Goal: Complete application form

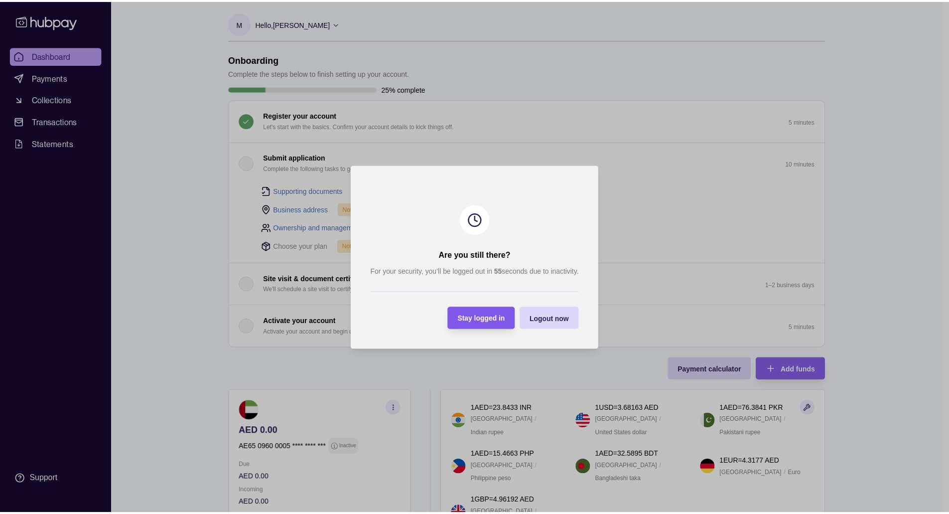
scroll to position [110, 0]
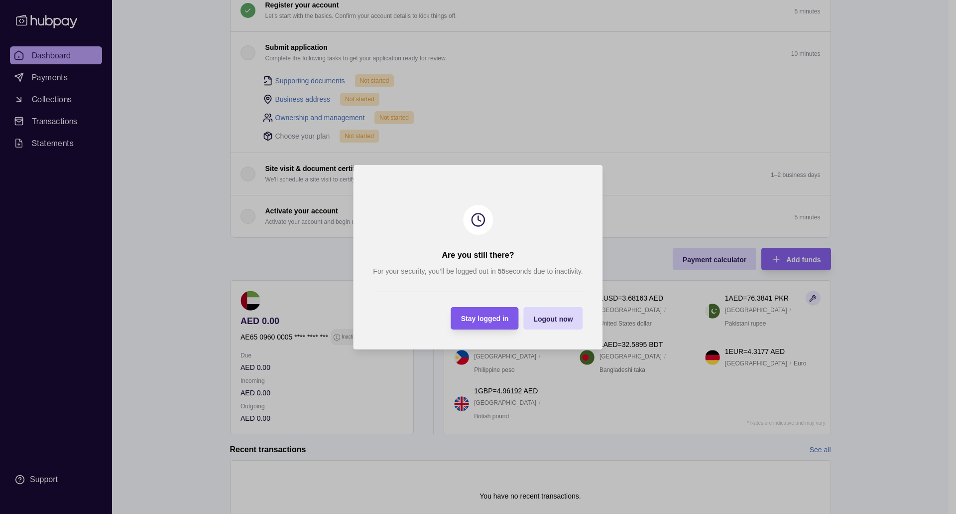
click at [496, 325] on div "Stay logged in" at bounding box center [477, 318] width 63 height 22
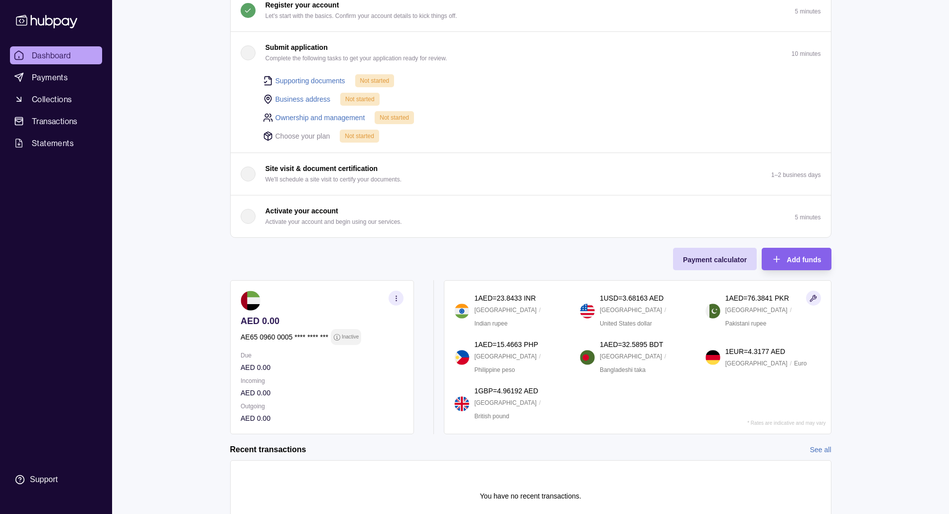
click at [192, 131] on div "Dashboard Payments Collections Transactions Statements Support M Hello, [PERSON…" at bounding box center [474, 226] width 949 height 673
click at [85, 76] on link "Payments" at bounding box center [56, 77] width 92 height 18
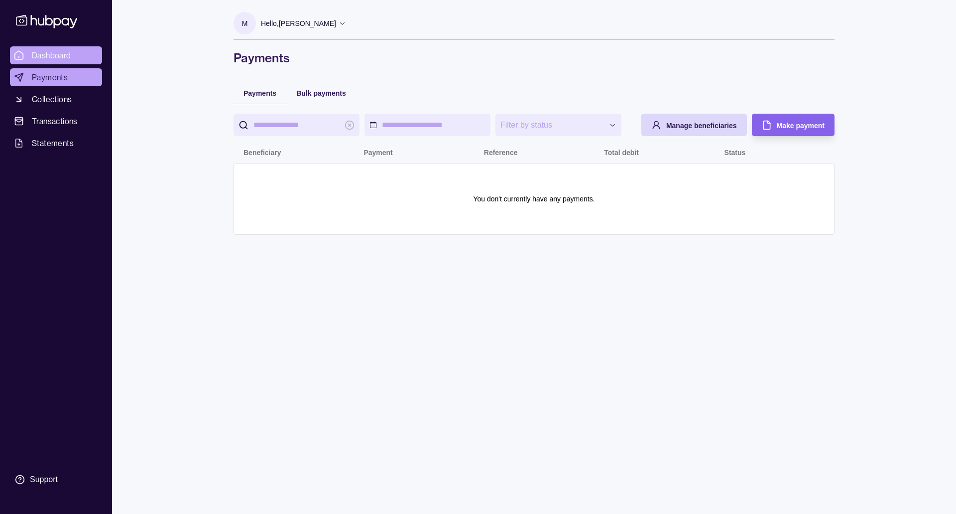
click at [79, 54] on link "Dashboard" at bounding box center [56, 55] width 92 height 18
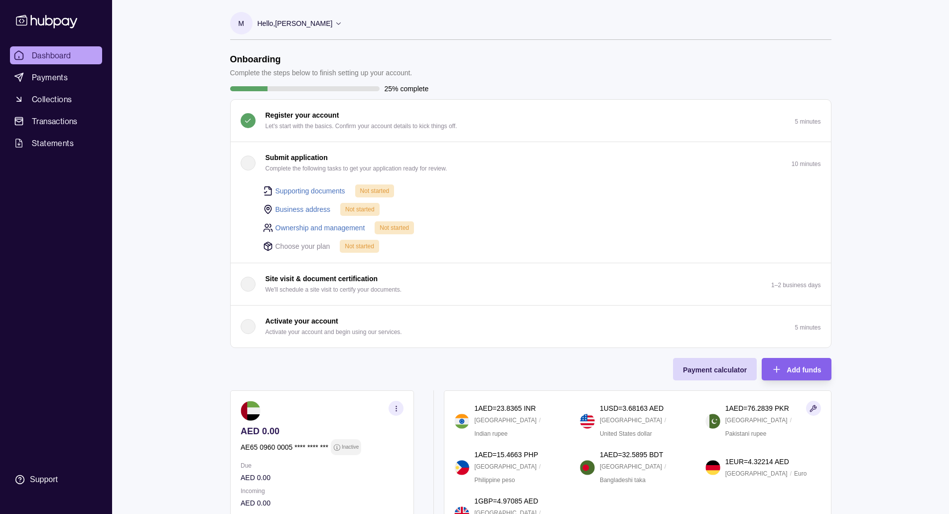
click at [250, 160] on div "button" at bounding box center [248, 162] width 15 height 15
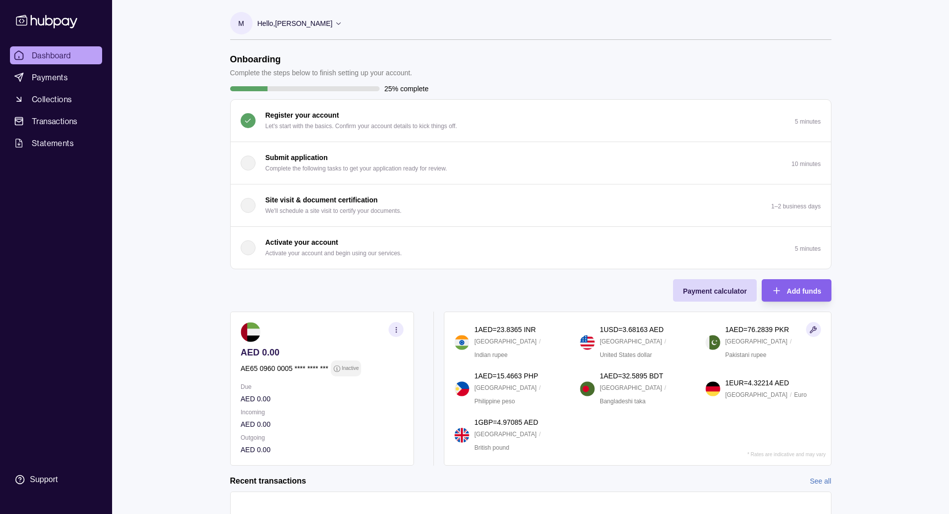
click at [250, 160] on div "button" at bounding box center [248, 162] width 15 height 15
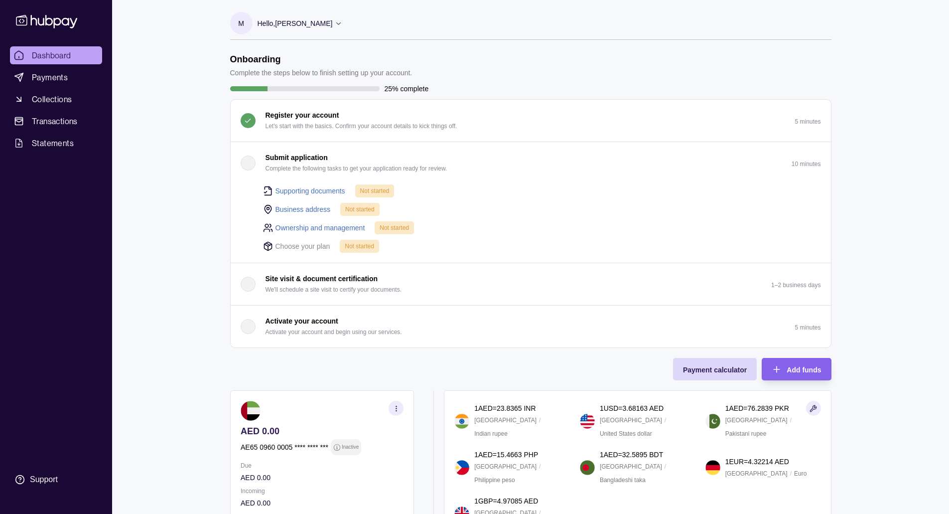
click at [305, 187] on link "Supporting documents" at bounding box center [310, 190] width 70 height 11
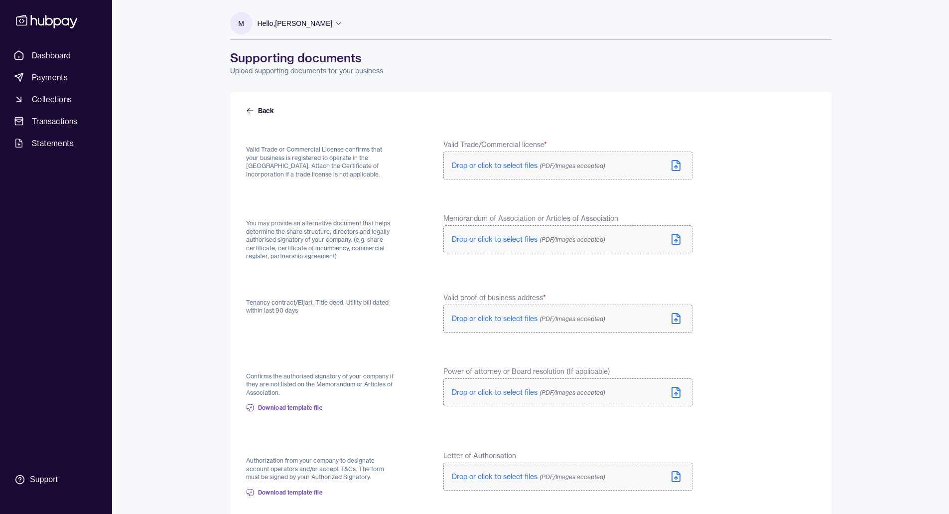
click at [670, 168] on icon at bounding box center [676, 165] width 12 height 12
click at [481, 236] on label "Drop or click to select files (PDF/Images accepted)" at bounding box center [567, 241] width 249 height 28
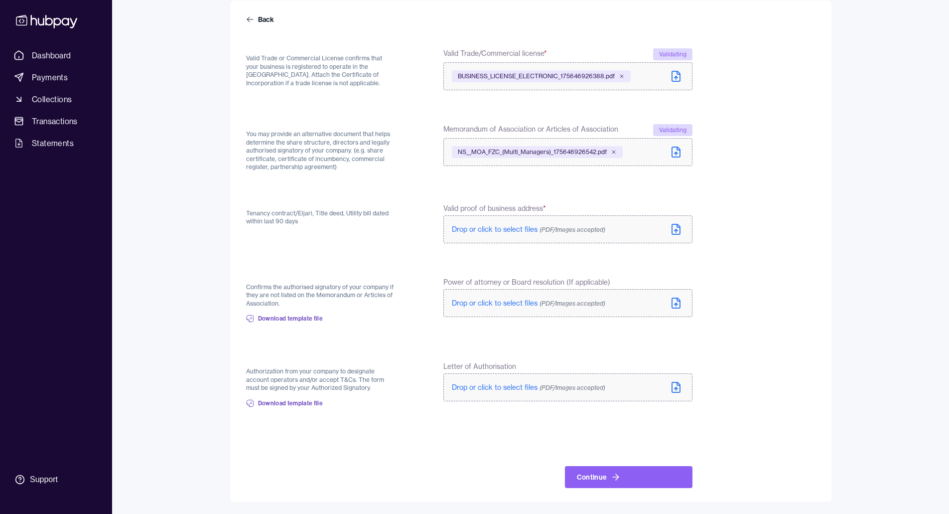
scroll to position [89, 0]
click at [520, 227] on span "Drop or click to select files (PDF/Images accepted)" at bounding box center [528, 229] width 153 height 9
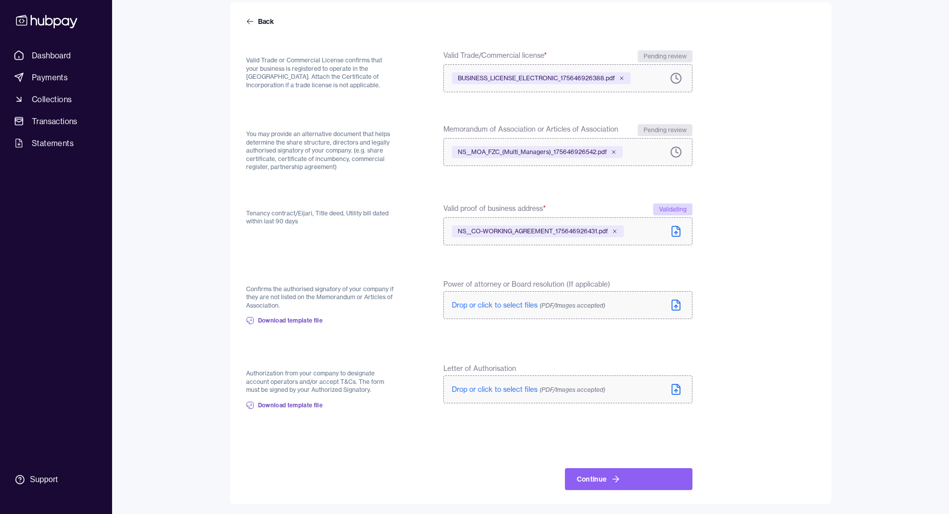
scroll to position [91, 0]
click at [299, 406] on span "Download template file" at bounding box center [290, 403] width 65 height 8
click at [226, 224] on div "M Hello, [PERSON_NAME] From The Province FZC LLC Account Terms and conditions P…" at bounding box center [530, 206] width 641 height 591
click at [855, 21] on div "Dashboard Payments Collections Transactions Statements Support M Hello, [PERSON…" at bounding box center [474, 212] width 949 height 603
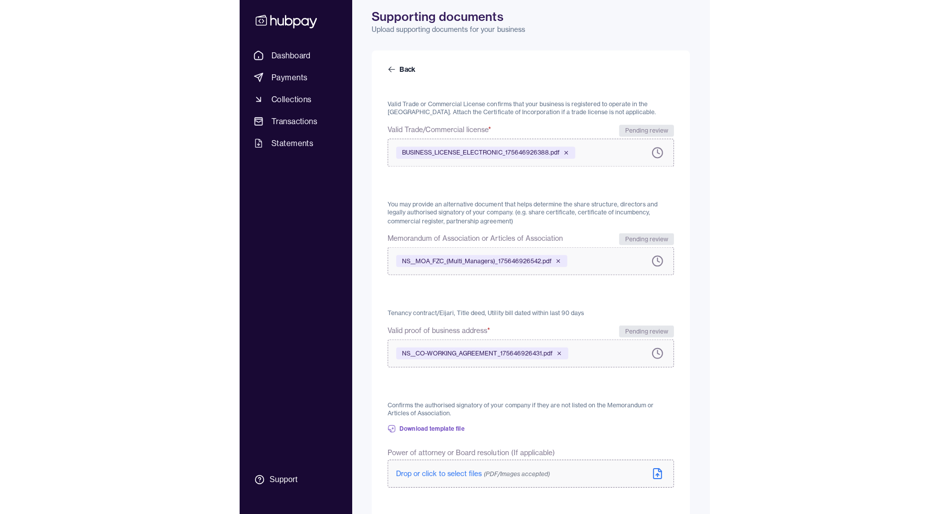
scroll to position [41, 0]
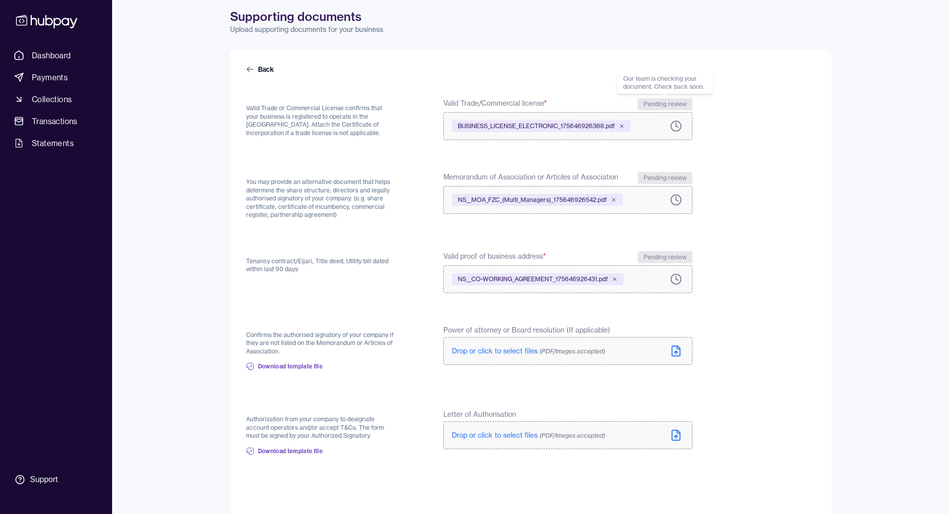
click at [462, 433] on span "Drop or click to select files (PDF/Images accepted)" at bounding box center [528, 434] width 153 height 9
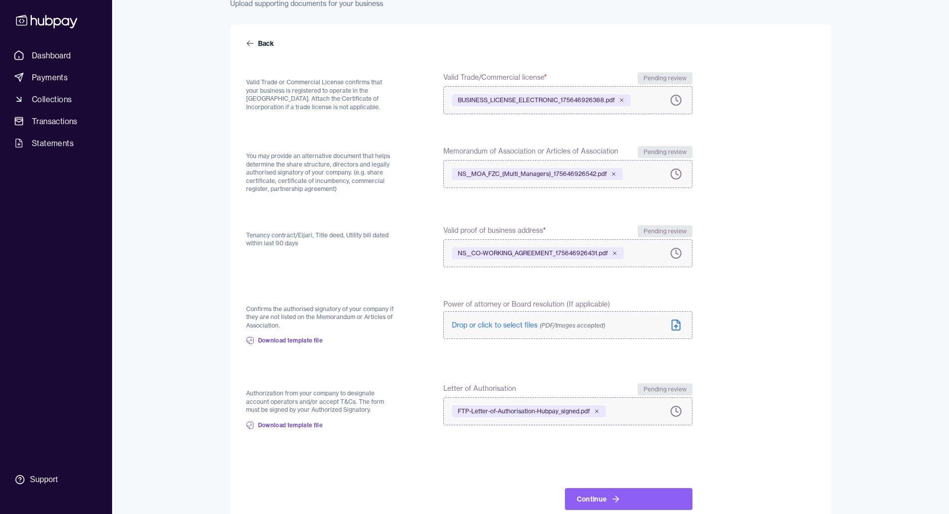
scroll to position [89, 0]
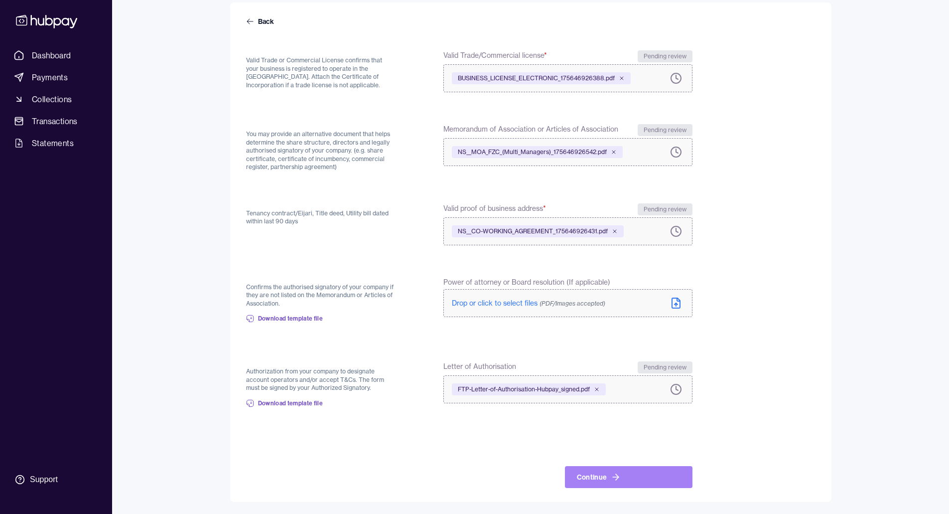
click at [613, 474] on icon at bounding box center [616, 477] width 10 height 10
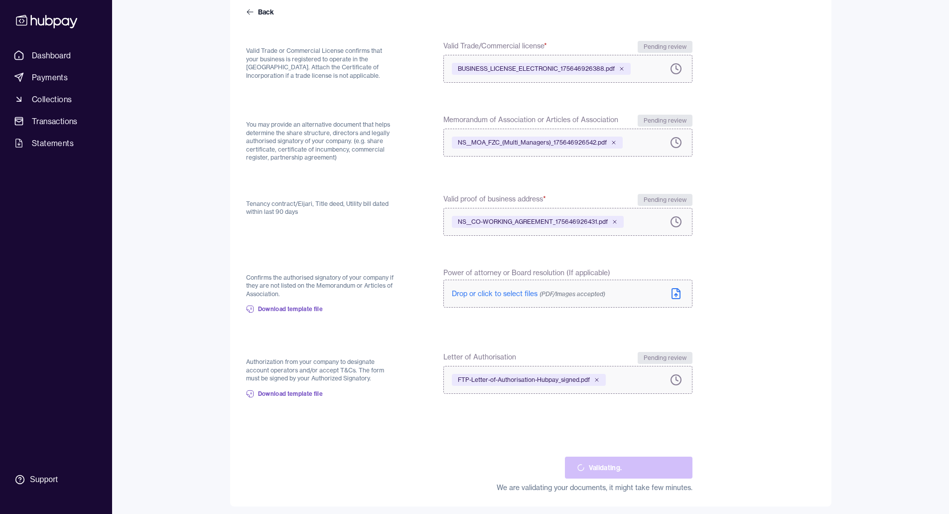
scroll to position [100, 0]
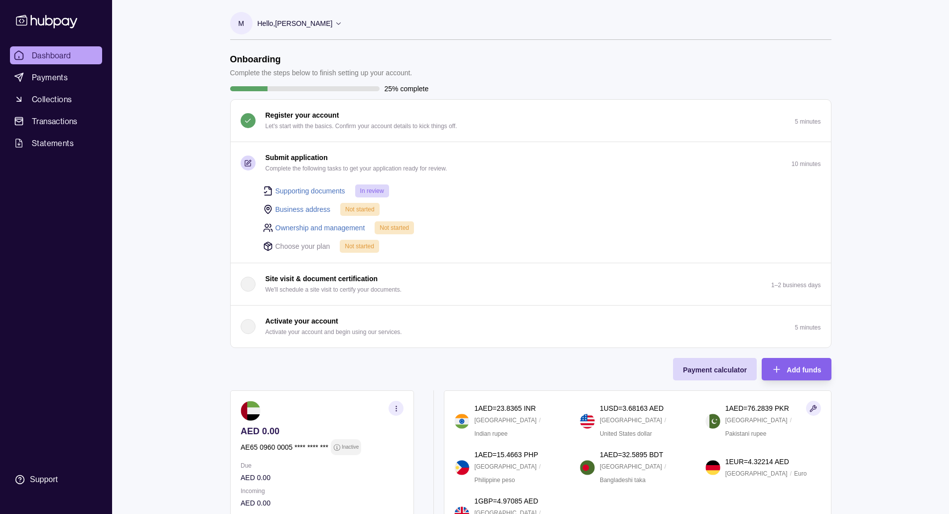
click at [310, 207] on link "Business address" at bounding box center [302, 209] width 55 height 11
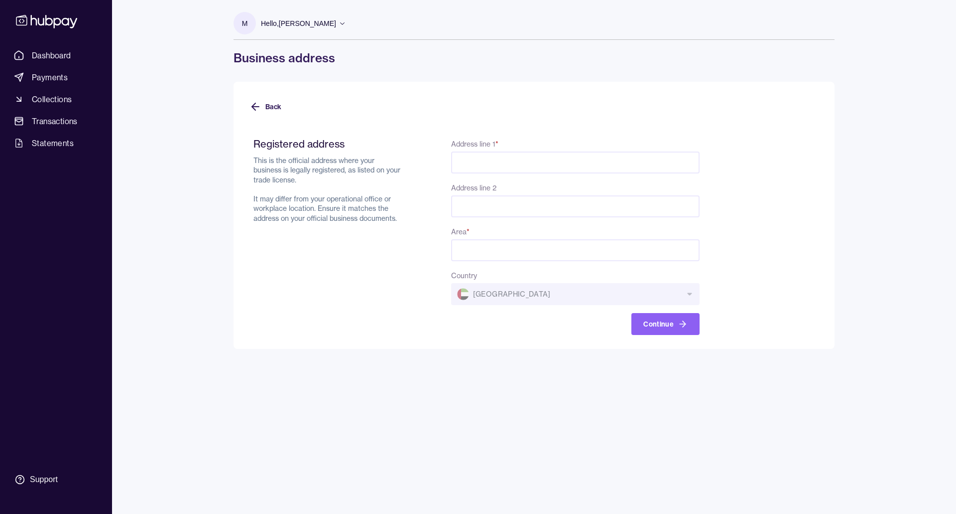
click at [695, 94] on div "Back Registered address This is the official address where your business is leg…" at bounding box center [534, 215] width 601 height 267
click at [472, 164] on input "Address line 1 *" at bounding box center [575, 162] width 249 height 22
paste input "**********"
click at [534, 160] on input "**********" at bounding box center [575, 162] width 249 height 22
click at [519, 160] on input "**********" at bounding box center [575, 162] width 249 height 22
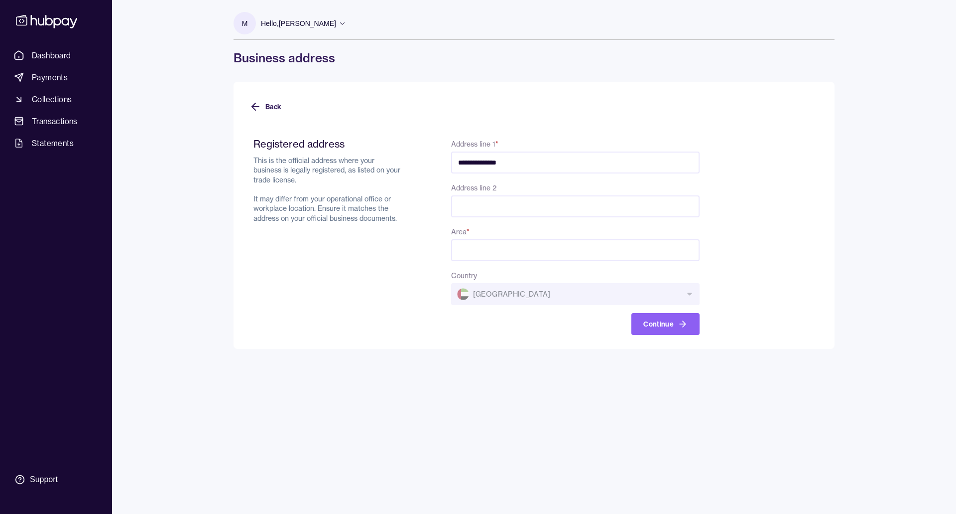
paste input "**********"
type input "**********"
click at [475, 217] on div "**********" at bounding box center [575, 235] width 249 height 197
click at [475, 212] on input "Address line 2" at bounding box center [575, 206] width 249 height 22
click at [466, 244] on input "Area *" at bounding box center [575, 250] width 249 height 22
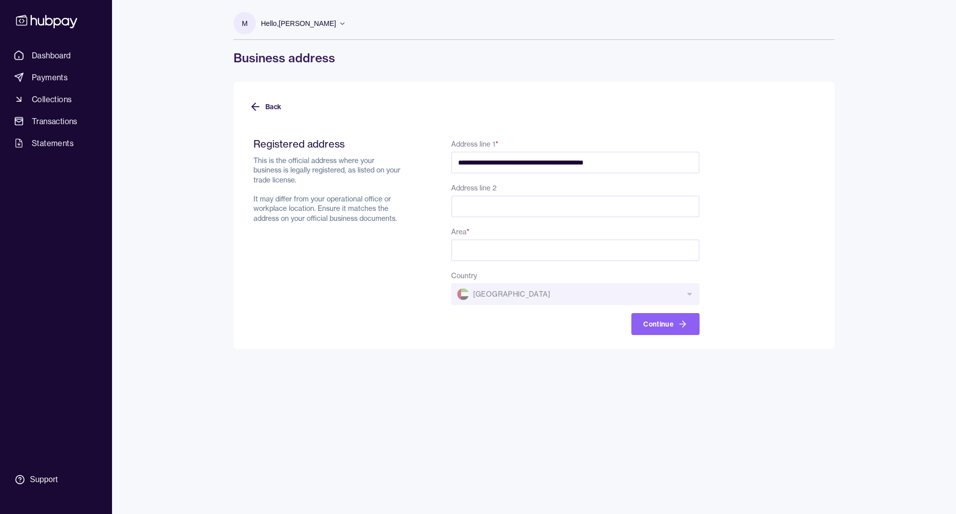
paste input "**********"
type input "*******"
click at [568, 311] on div "**********" at bounding box center [575, 235] width 249 height 197
click at [662, 325] on button "Continue" at bounding box center [666, 324] width 68 height 22
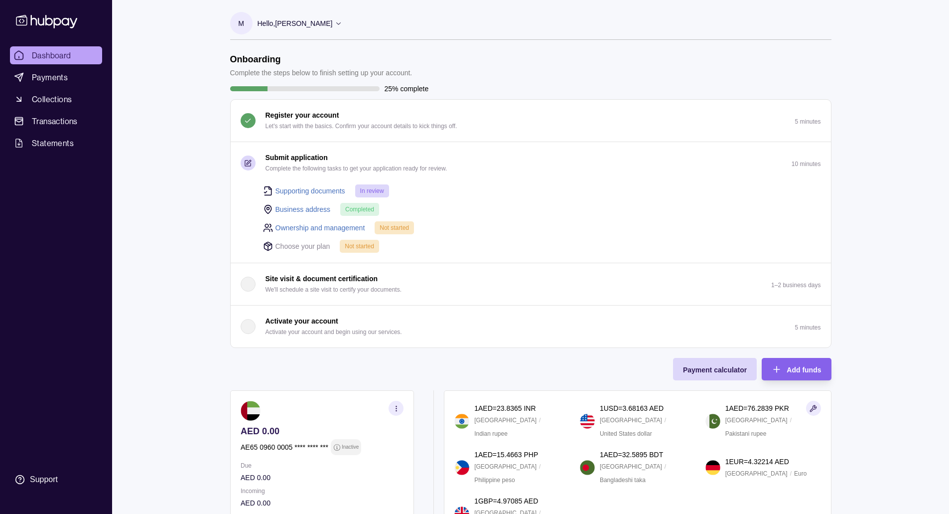
click at [322, 232] on link "Ownership and management" at bounding box center [320, 227] width 90 height 11
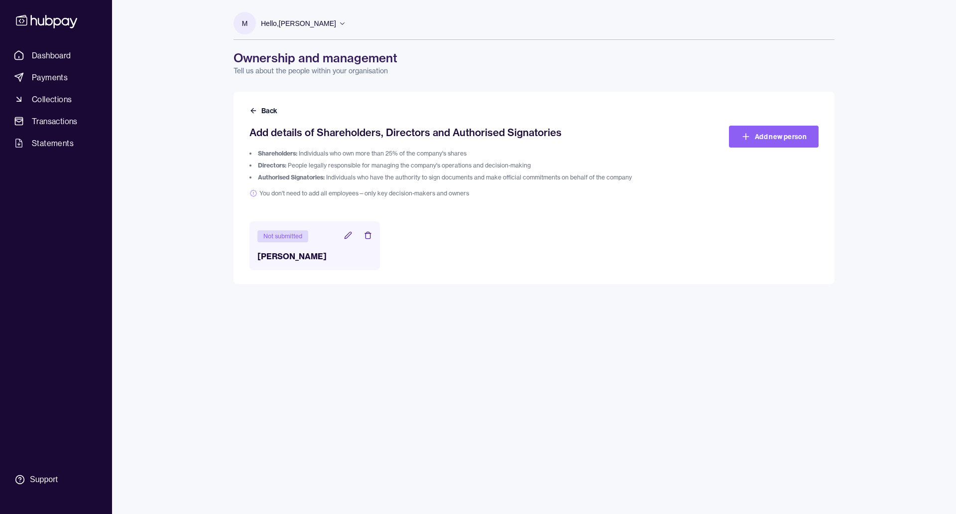
click at [624, 164] on li "Directors: People legally responsible for managing the company's operations and…" at bounding box center [463, 165] width 427 height 8
click at [777, 134] on link "Add new person" at bounding box center [774, 137] width 90 height 22
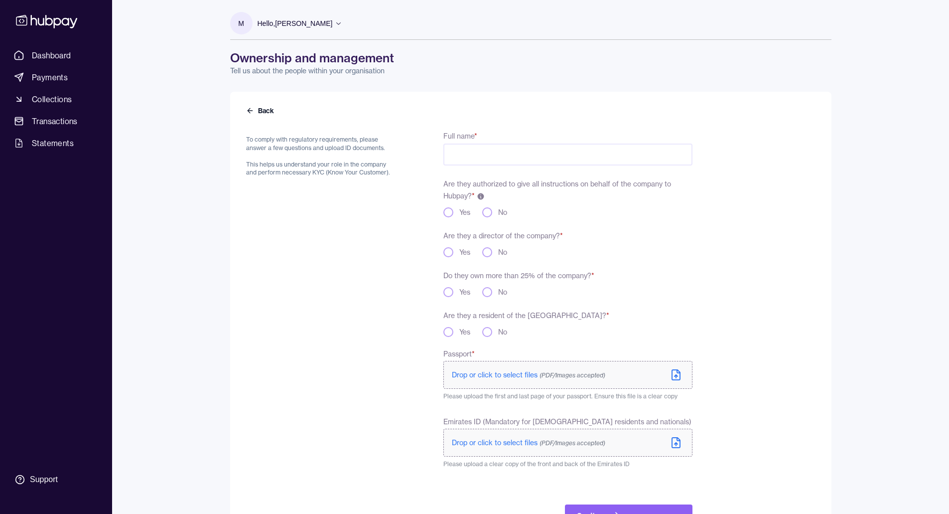
click at [467, 154] on input "Full name *" at bounding box center [567, 154] width 249 height 22
type input "**********"
click at [448, 252] on button "Yes" at bounding box center [448, 252] width 10 height 10
click at [448, 290] on button "Yes" at bounding box center [448, 292] width 10 height 10
click at [496, 333] on div "No" at bounding box center [494, 332] width 25 height 10
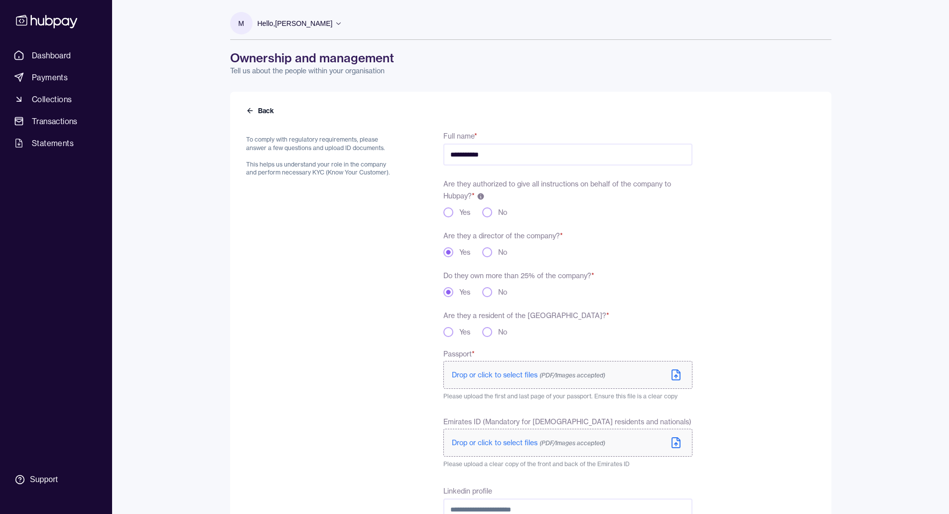
click at [489, 331] on button "No" at bounding box center [487, 332] width 10 height 10
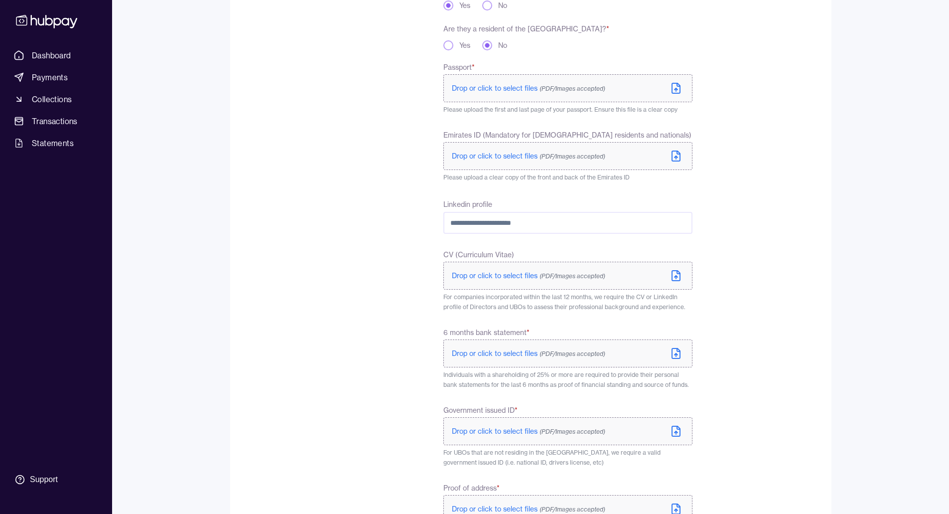
scroll to position [401, 0]
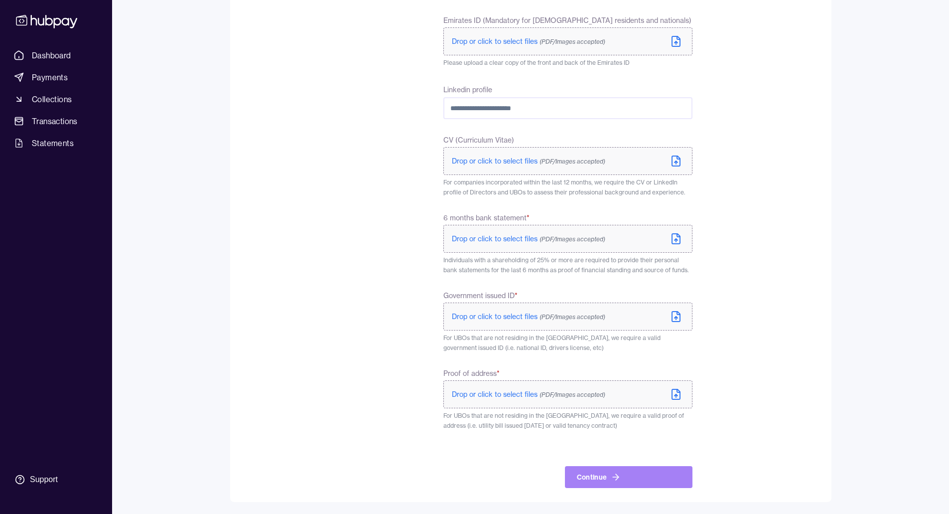
click at [609, 472] on button "Continue" at bounding box center [629, 477] width 128 height 22
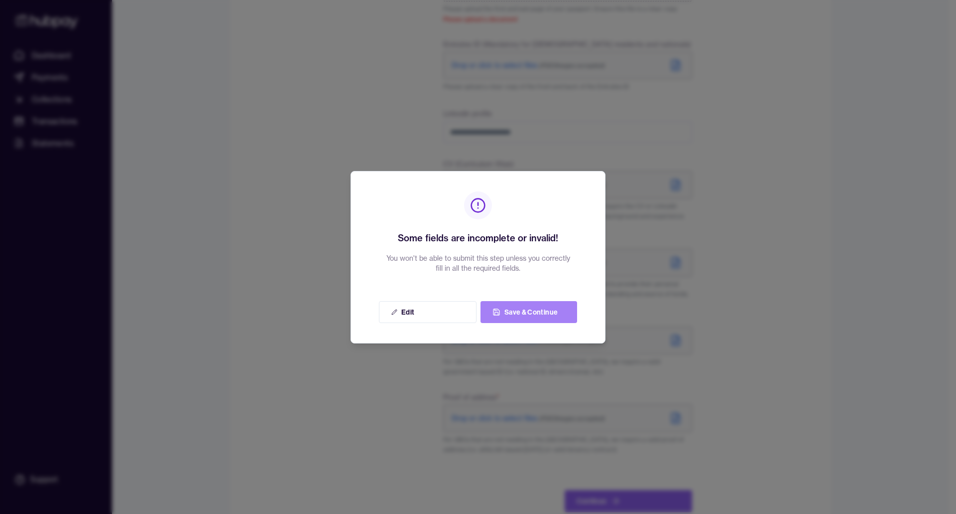
click at [497, 313] on icon at bounding box center [497, 312] width 8 height 8
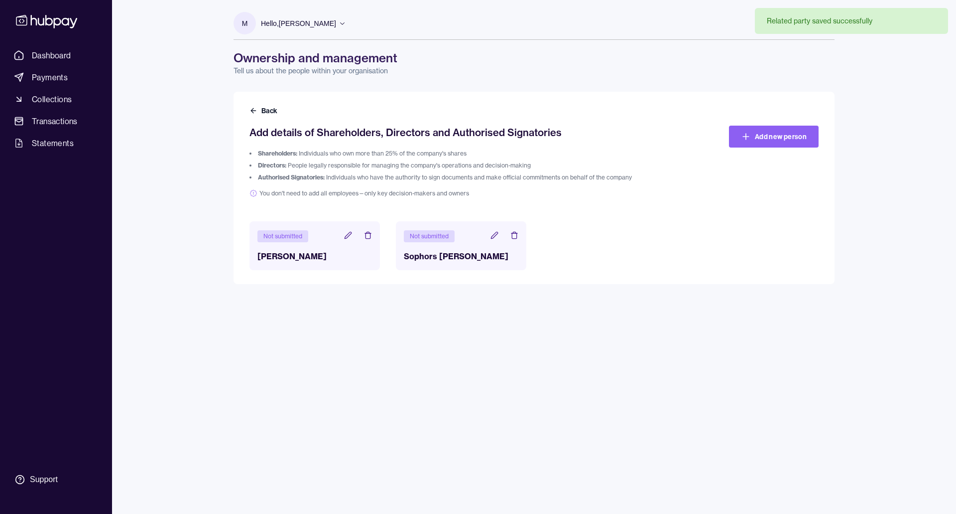
click at [347, 234] on icon at bounding box center [348, 235] width 8 height 8
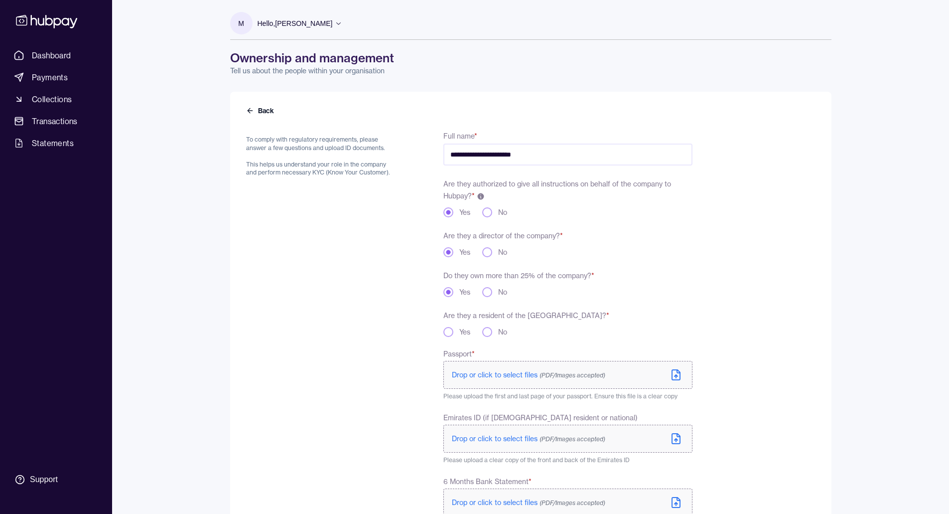
click at [486, 329] on button "No" at bounding box center [487, 332] width 10 height 10
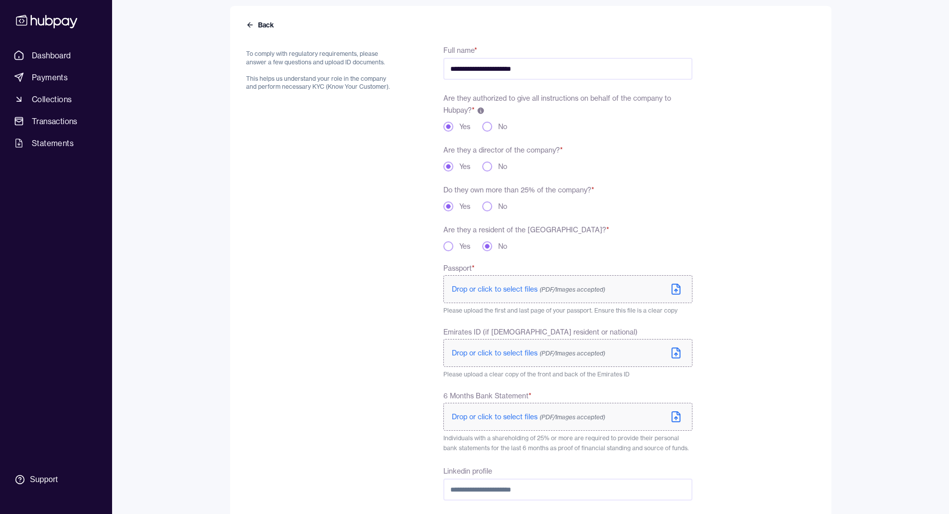
scroll to position [100, 0]
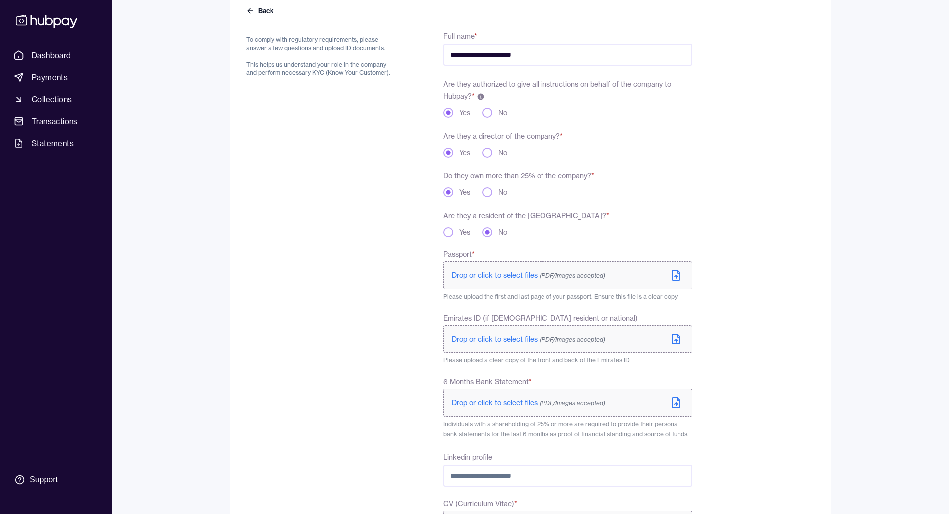
click at [497, 273] on span "Drop or click to select files (PDF/Images accepted)" at bounding box center [528, 274] width 153 height 9
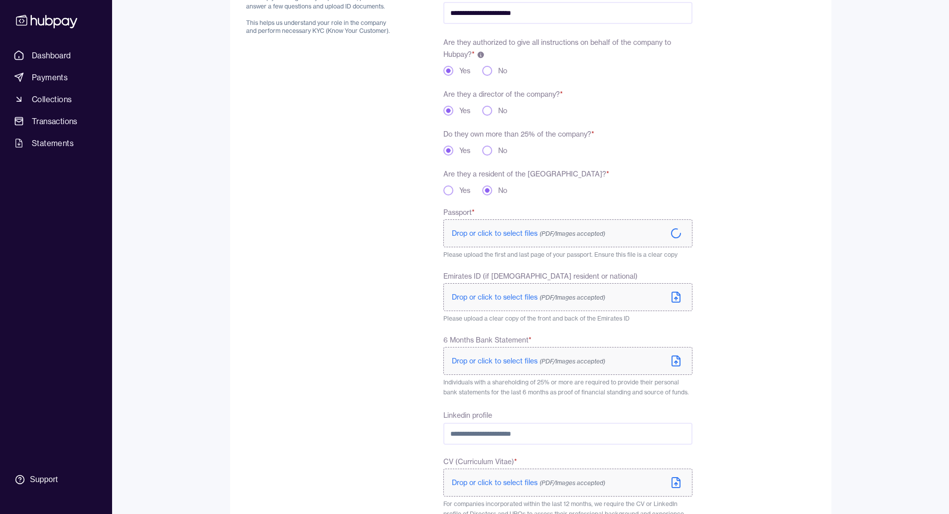
scroll to position [199, 0]
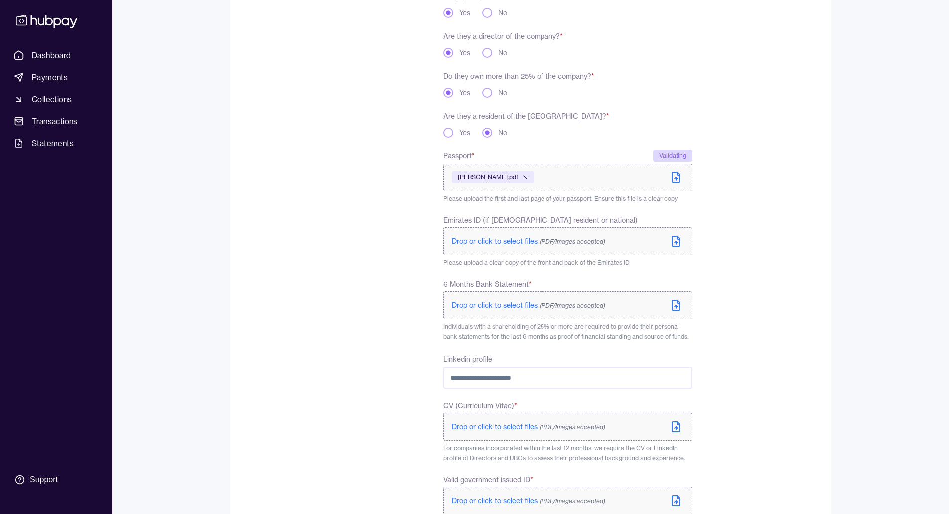
click at [493, 306] on span "Drop or click to select files (PDF/Images accepted)" at bounding box center [528, 304] width 153 height 9
click at [518, 381] on input "Linkedin profile" at bounding box center [567, 378] width 249 height 22
click at [477, 384] on input "Linkedin profile" at bounding box center [567, 380] width 249 height 22
paste input "**********"
type input "**********"
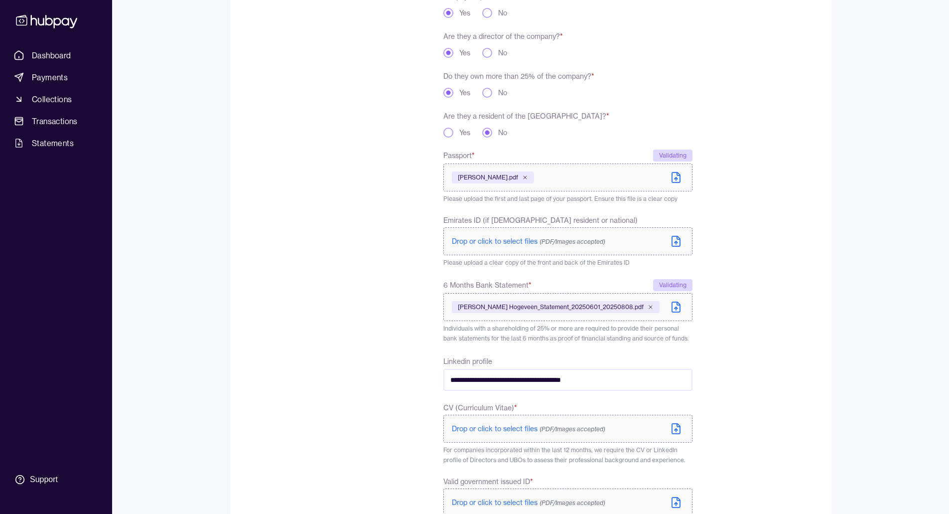
click at [377, 386] on div "To comply with regulatory requirements, please answer a few questions and uploa…" at bounding box center [321, 299] width 150 height 739
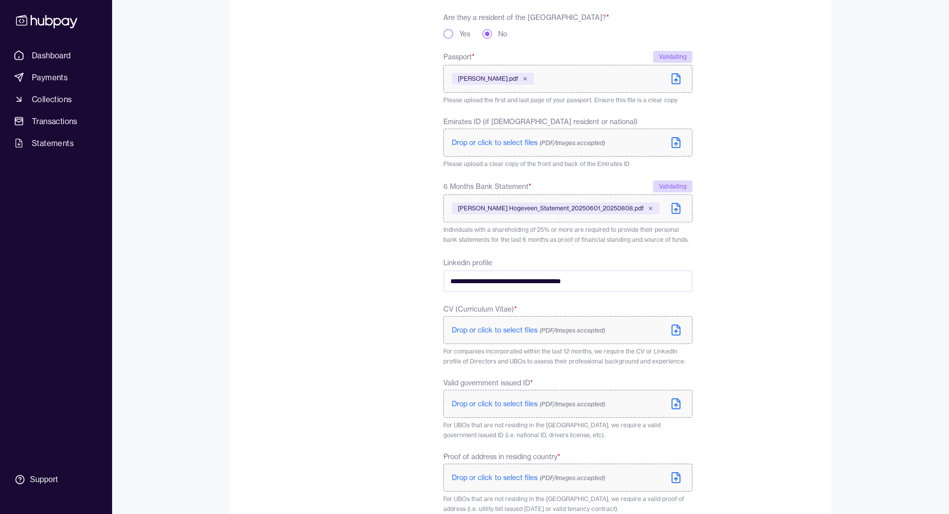
scroll to position [299, 0]
click at [497, 326] on span "Drop or click to select files (PDF/Images accepted)" at bounding box center [528, 328] width 153 height 9
click at [780, 200] on form "**********" at bounding box center [530, 194] width 569 height 751
click at [515, 330] on span "Drop or click to select files (PDF/Images accepted)" at bounding box center [528, 328] width 153 height 9
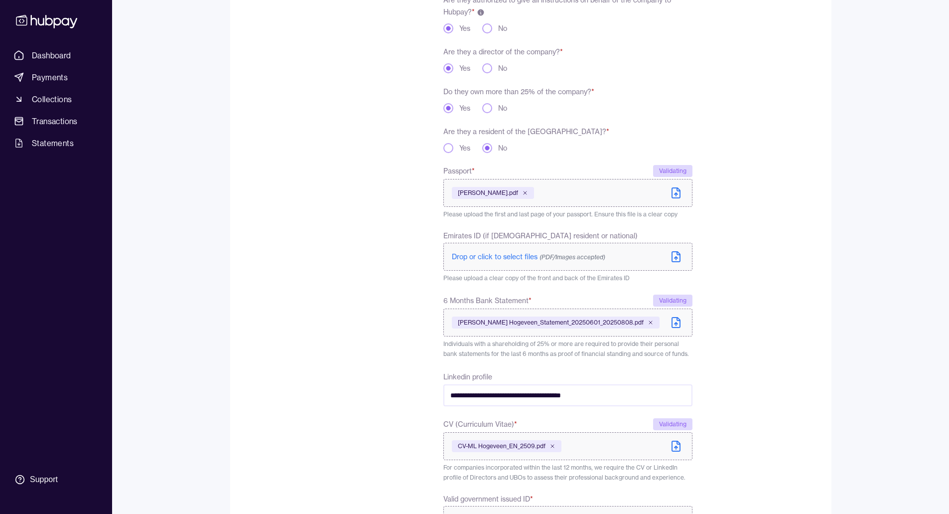
scroll to position [383, 0]
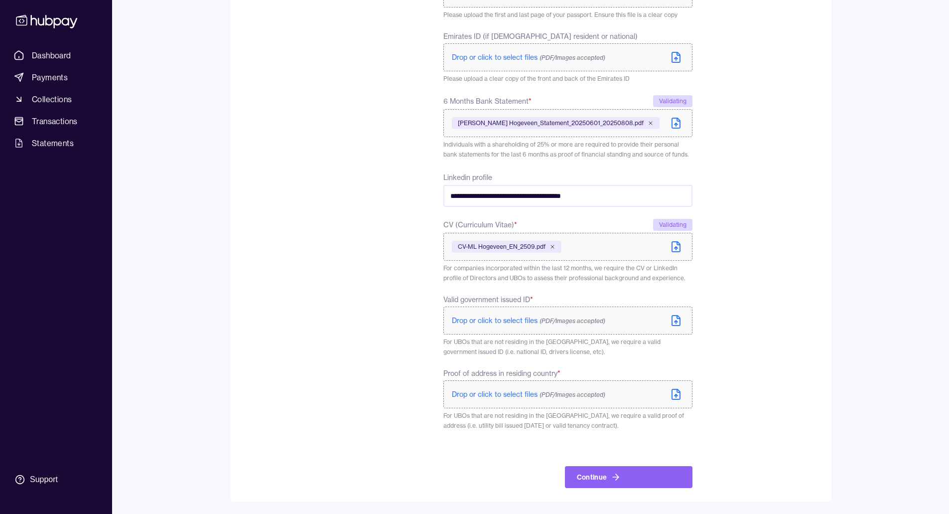
click at [483, 398] on p "Drop or click to select files (PDF/Images accepted)" at bounding box center [528, 394] width 153 height 10
click at [509, 316] on span "Drop or click to select files (PDF/Images accepted)" at bounding box center [528, 320] width 153 height 9
click at [501, 315] on p "Drop or click to select files (PDF/Images accepted)" at bounding box center [528, 320] width 153 height 10
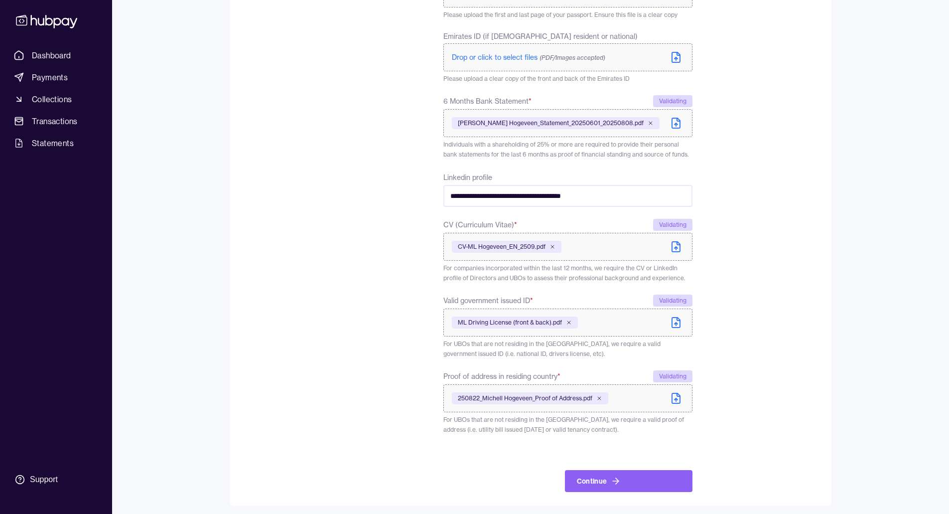
click at [386, 283] on div "To comply with regulatory requirements, please answer a few questions and uploa…" at bounding box center [321, 118] width 150 height 745
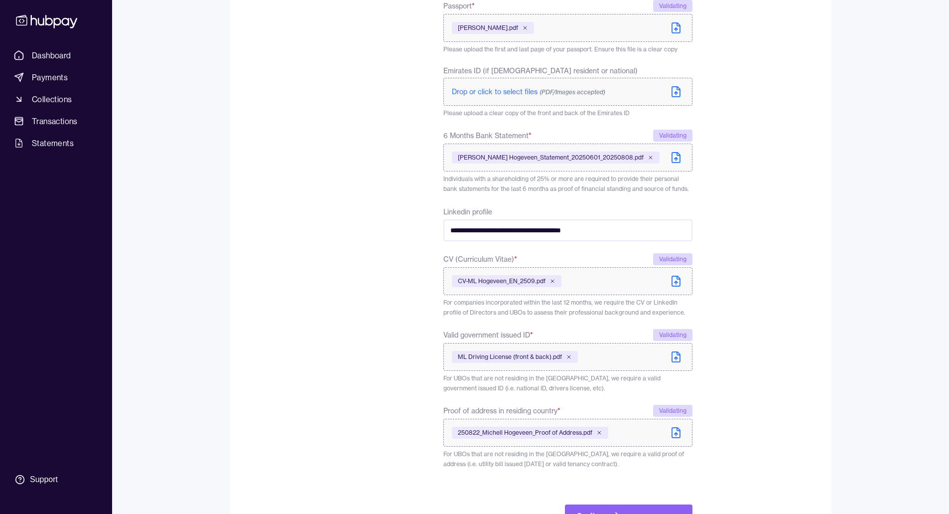
scroll to position [387, 0]
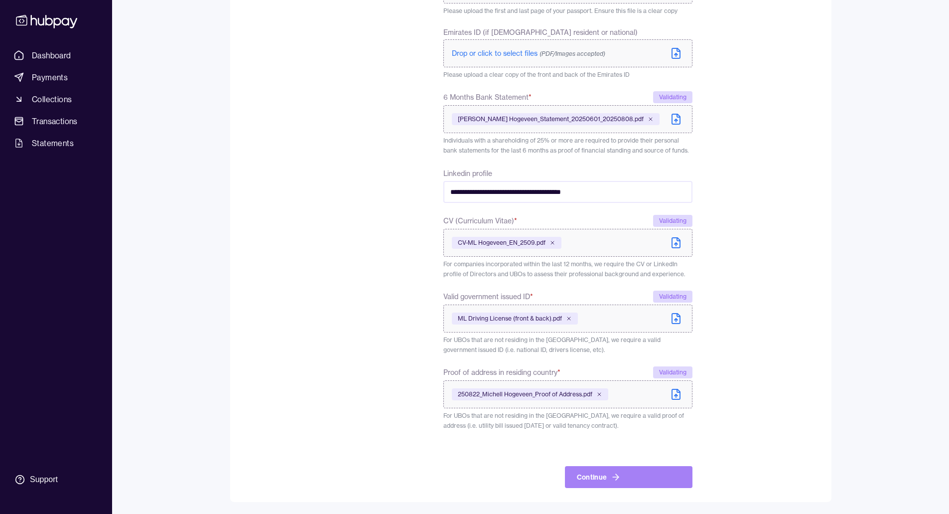
click at [581, 475] on button "Continue" at bounding box center [629, 477] width 128 height 22
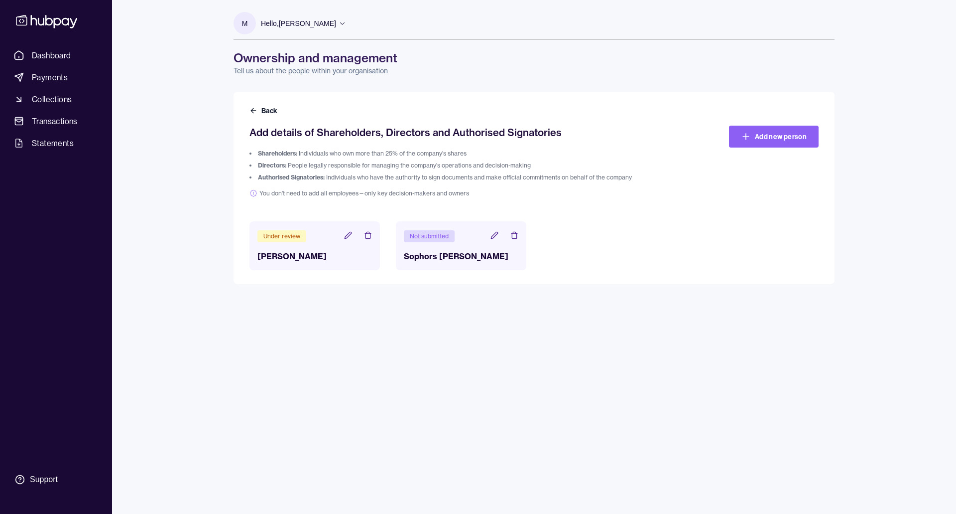
click at [492, 237] on icon at bounding box center [495, 235] width 8 height 8
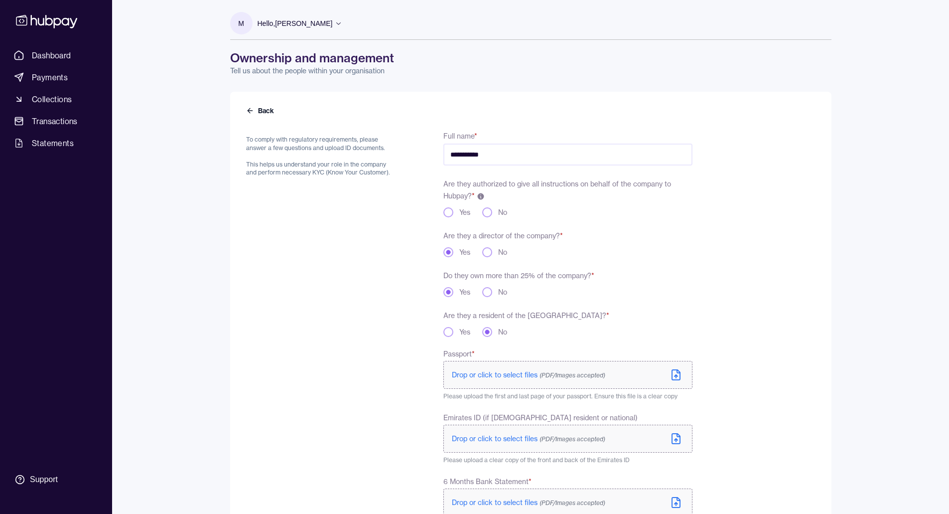
click at [443, 212] on button "Yes" at bounding box center [448, 212] width 10 height 10
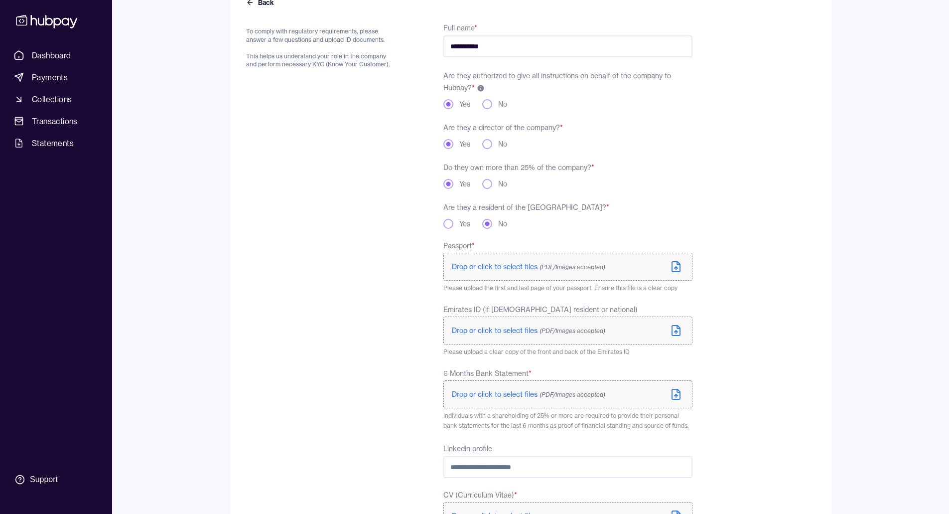
scroll to position [149, 0]
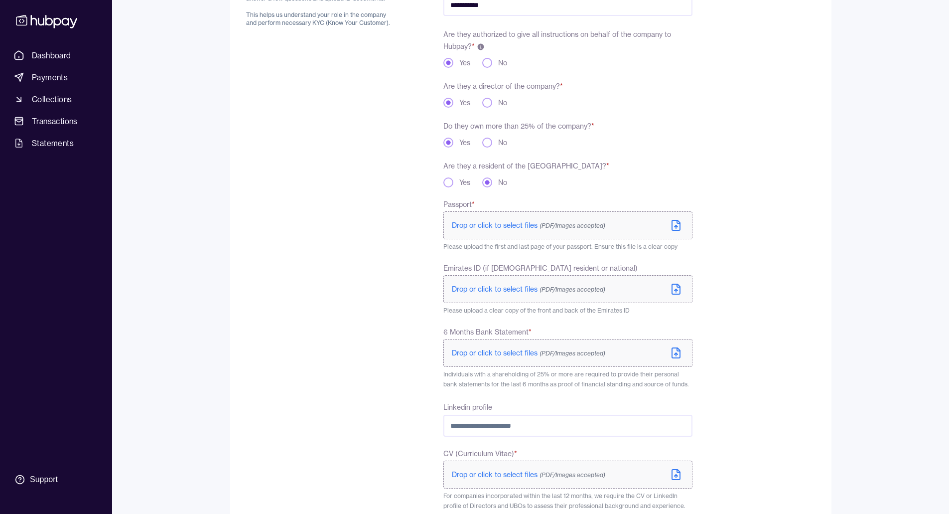
click at [519, 224] on span "Drop or click to select files (PDF/Images accepted)" at bounding box center [528, 225] width 153 height 9
click at [474, 351] on span "Drop or click to select files (PDF/Images accepted)" at bounding box center [528, 354] width 153 height 9
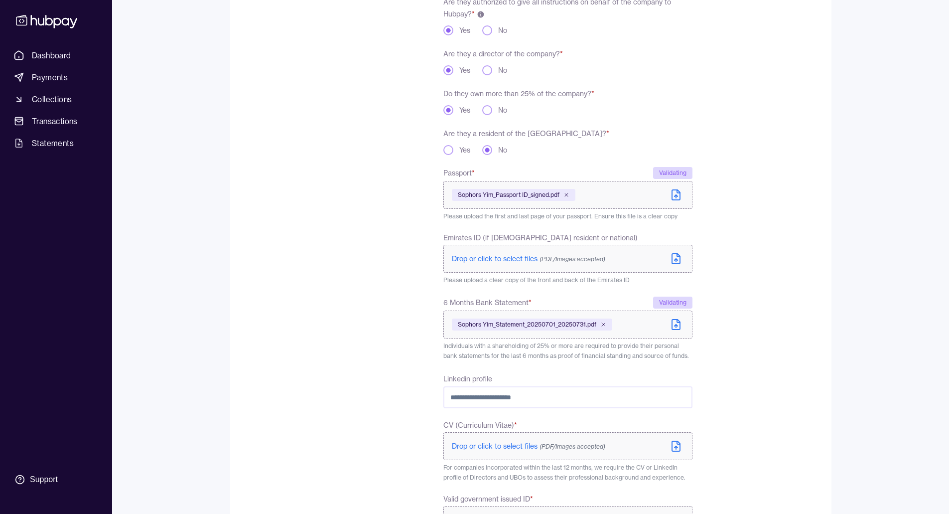
scroll to position [199, 0]
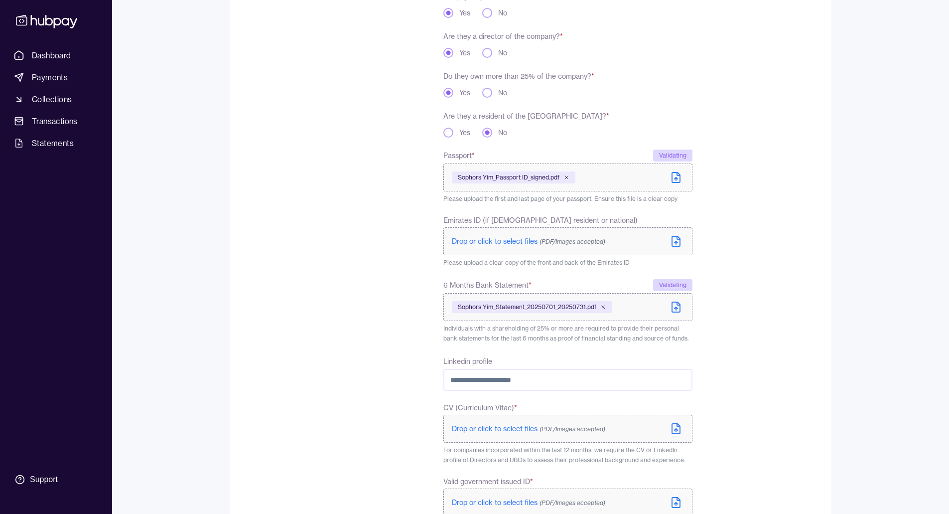
click at [528, 385] on input "Linkedin profile" at bounding box center [567, 380] width 249 height 22
click at [371, 396] on div "To comply with regulatory requirements, please answer a few questions and uploa…" at bounding box center [321, 299] width 150 height 739
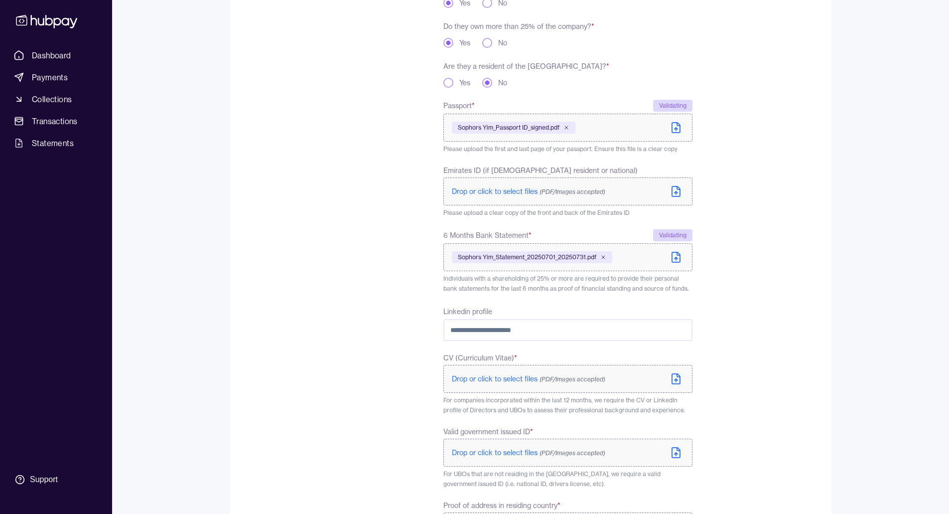
click at [460, 374] on p "Drop or click to select files (PDF/Images accepted)" at bounding box center [528, 379] width 153 height 10
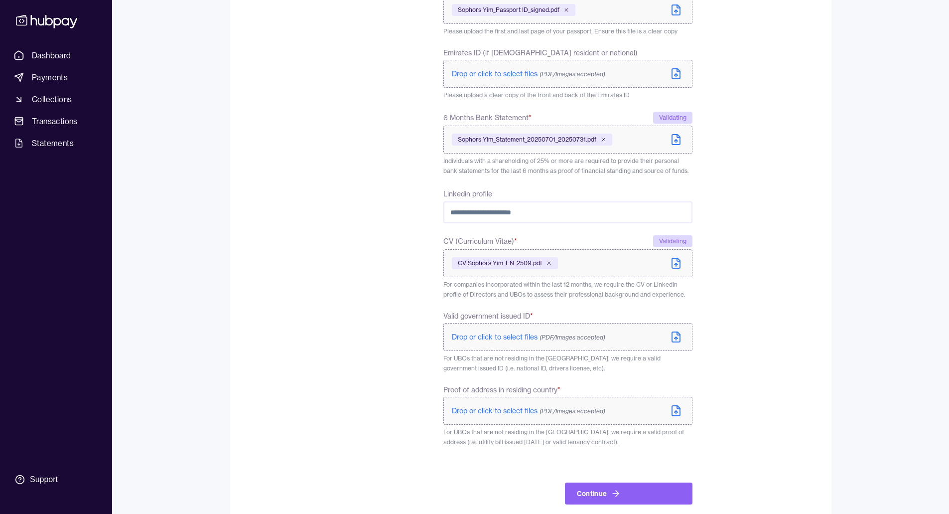
scroll to position [383, 0]
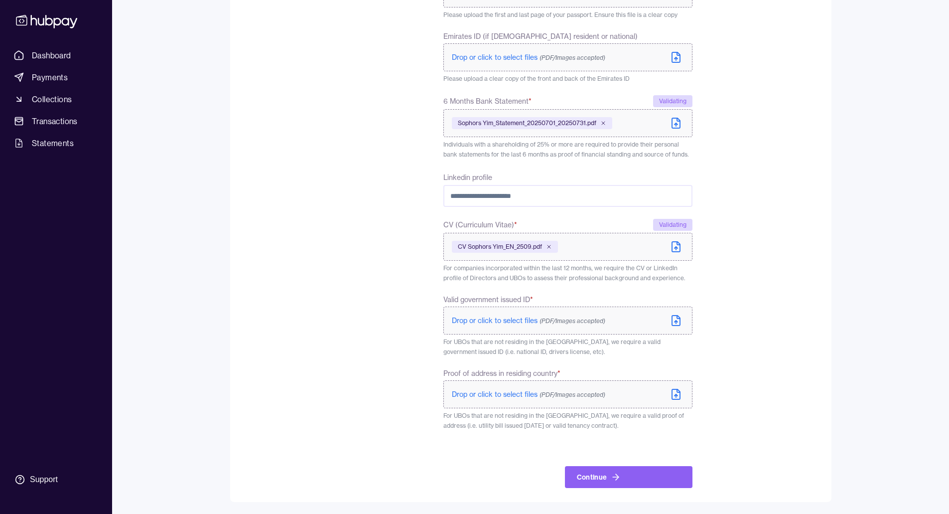
click at [478, 324] on span "Drop or click to select files (PDF/Images accepted)" at bounding box center [528, 320] width 153 height 9
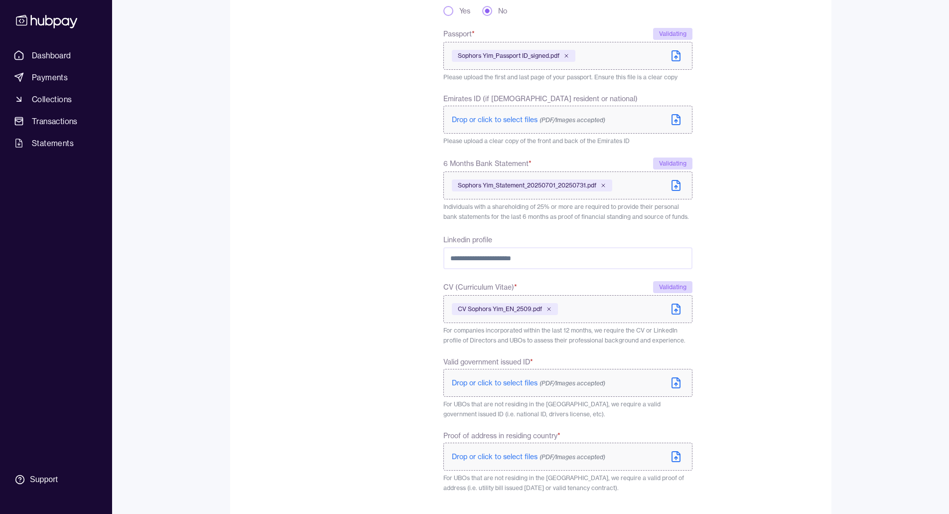
scroll to position [234, 0]
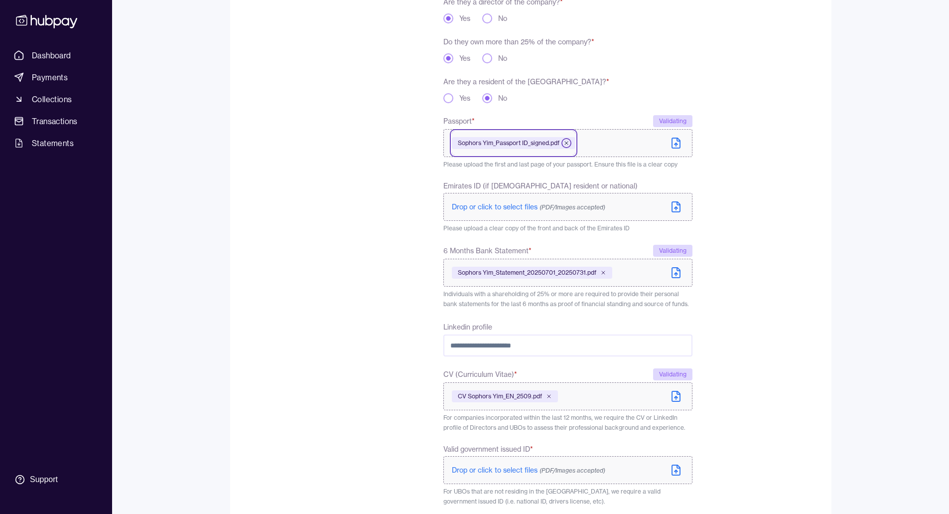
click at [565, 143] on icon at bounding box center [566, 143] width 6 height 6
click at [849, 217] on div "**********" at bounding box center [530, 207] width 641 height 883
click at [490, 137] on span "Drop or click to select files (PDF/Images accepted)" at bounding box center [528, 140] width 153 height 9
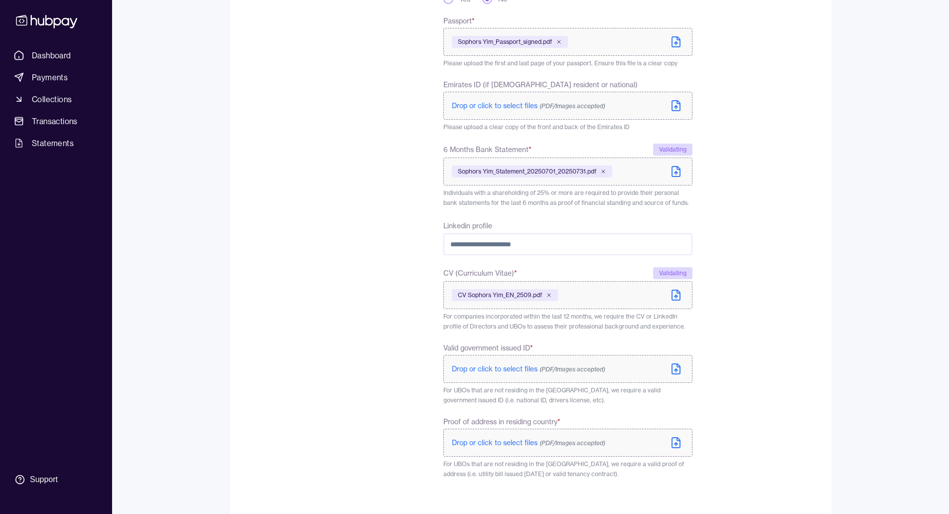
scroll to position [333, 0]
click at [514, 370] on span "Drop or click to select files (PDF/Images accepted)" at bounding box center [528, 368] width 153 height 9
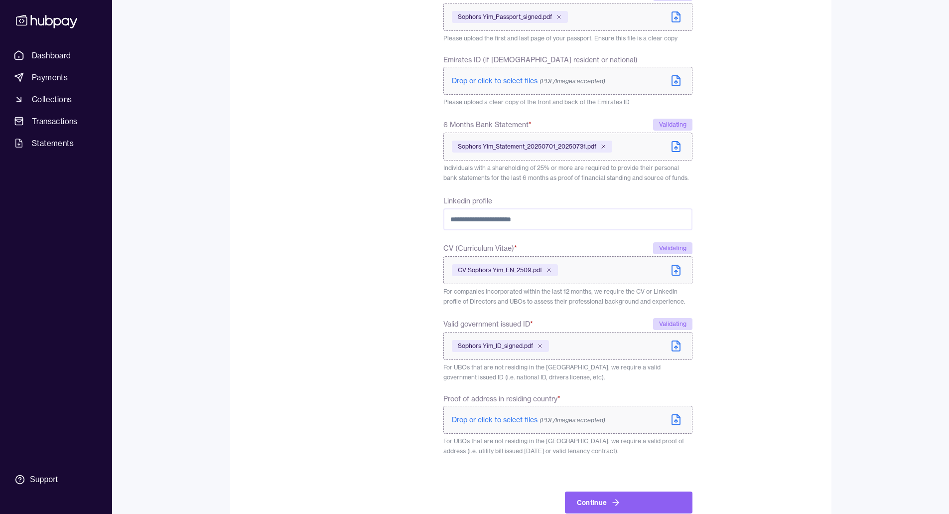
scroll to position [385, 0]
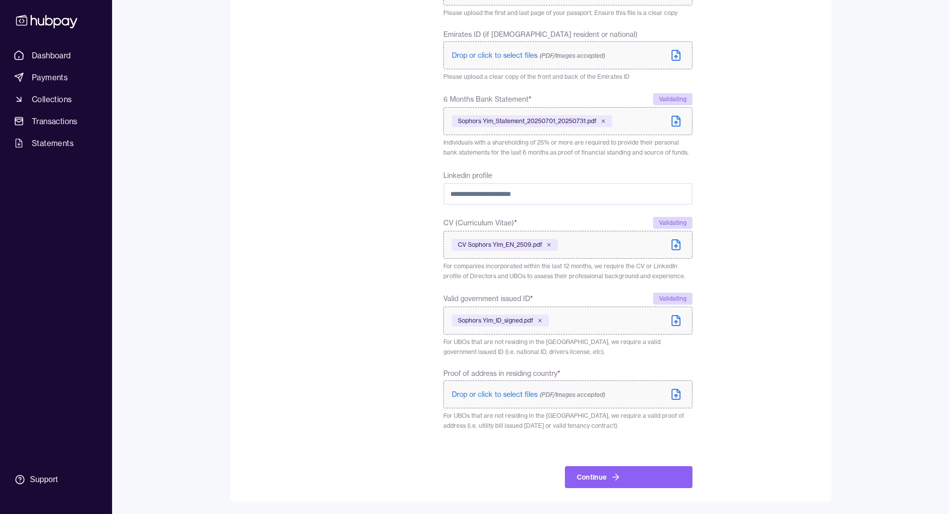
click at [508, 391] on span "Drop or click to select files (PDF/Images accepted)" at bounding box center [528, 393] width 153 height 9
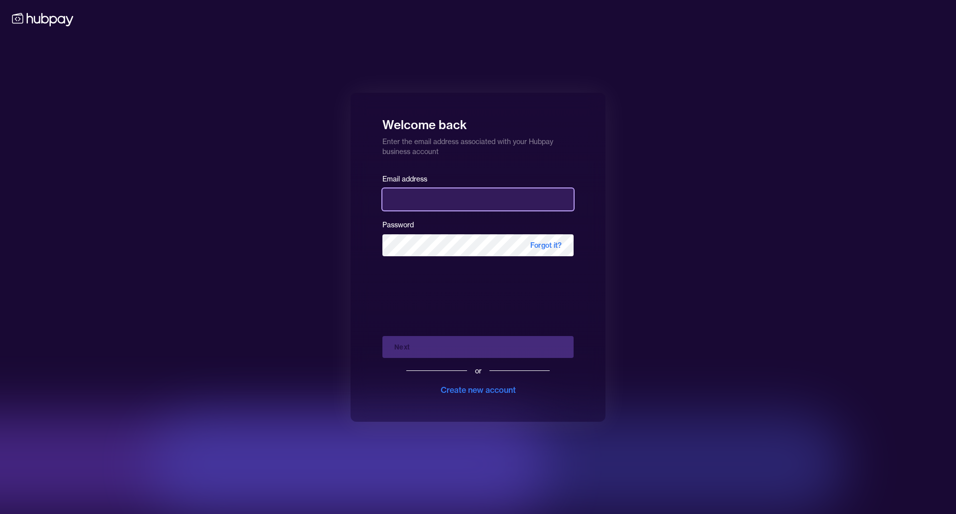
click at [417, 196] on input "email" at bounding box center [478, 199] width 191 height 22
type input "**********"
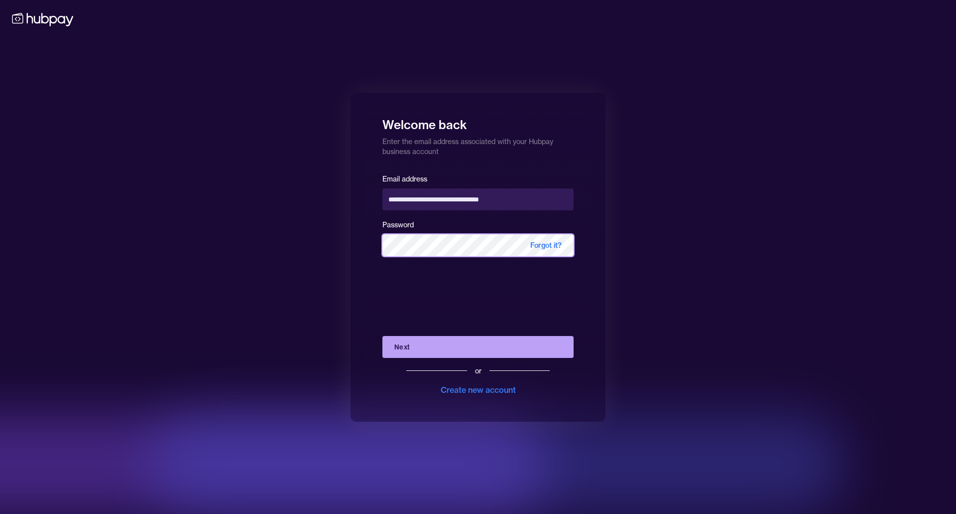
click at [383, 336] on button "Next" at bounding box center [478, 347] width 191 height 22
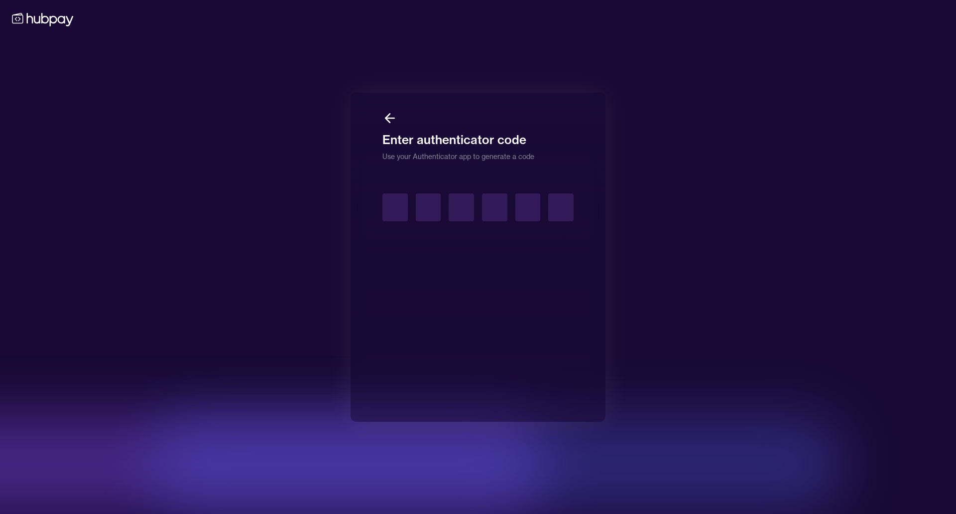
type input "*"
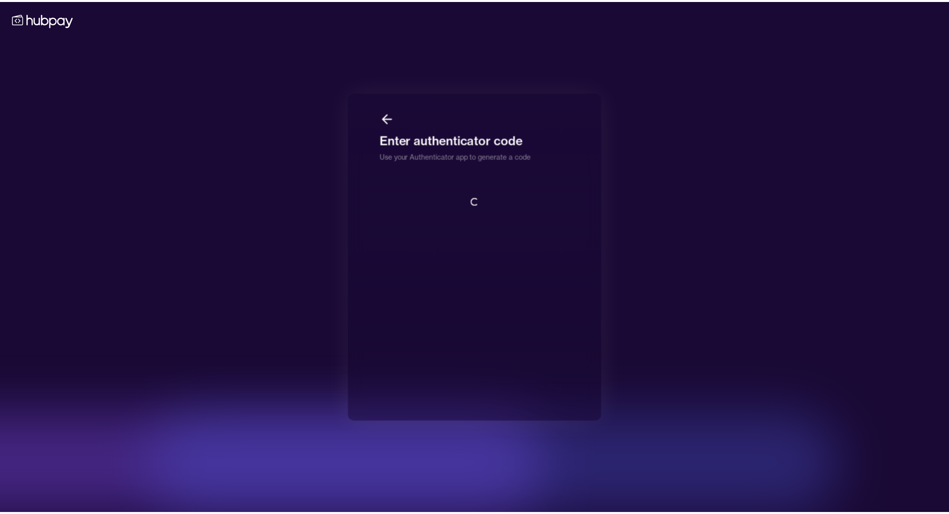
scroll to position [1, 0]
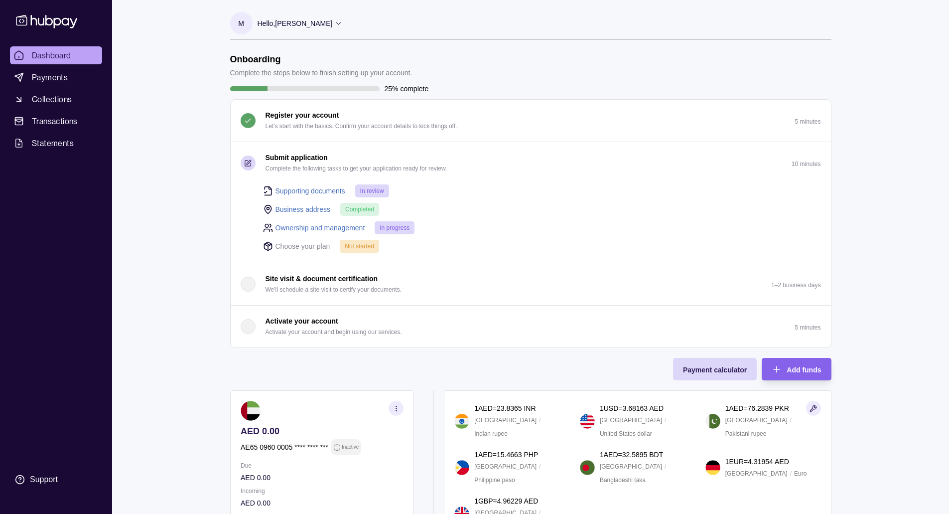
click at [318, 227] on link "Ownership and management" at bounding box center [320, 227] width 90 height 11
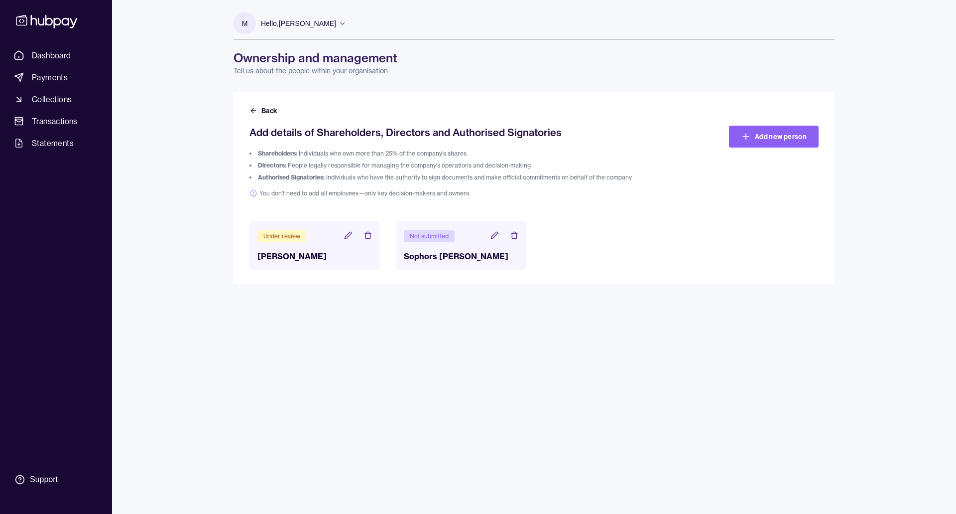
click at [491, 234] on icon at bounding box center [495, 235] width 8 height 8
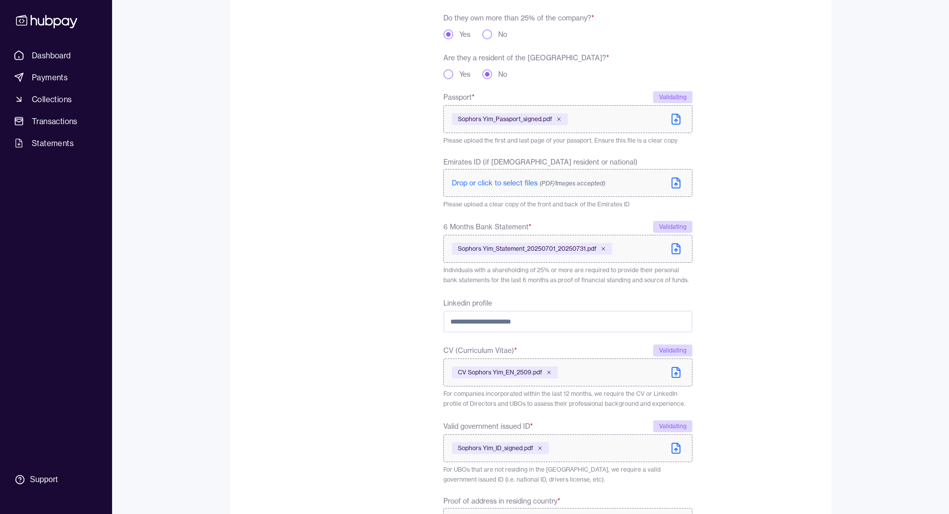
scroll to position [349, 0]
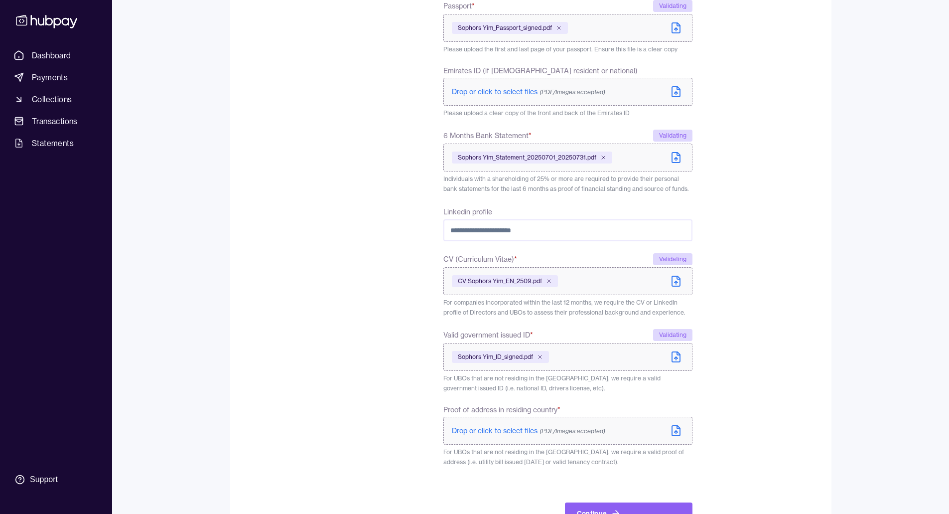
click at [514, 429] on span "Drop or click to select files (PDF/Images accepted)" at bounding box center [528, 430] width 153 height 9
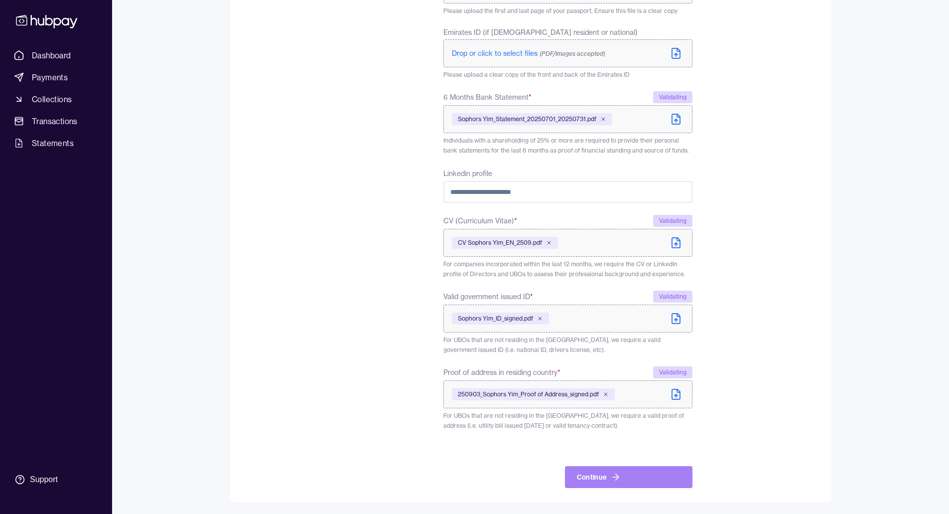
click at [599, 473] on button "Continue" at bounding box center [629, 477] width 128 height 22
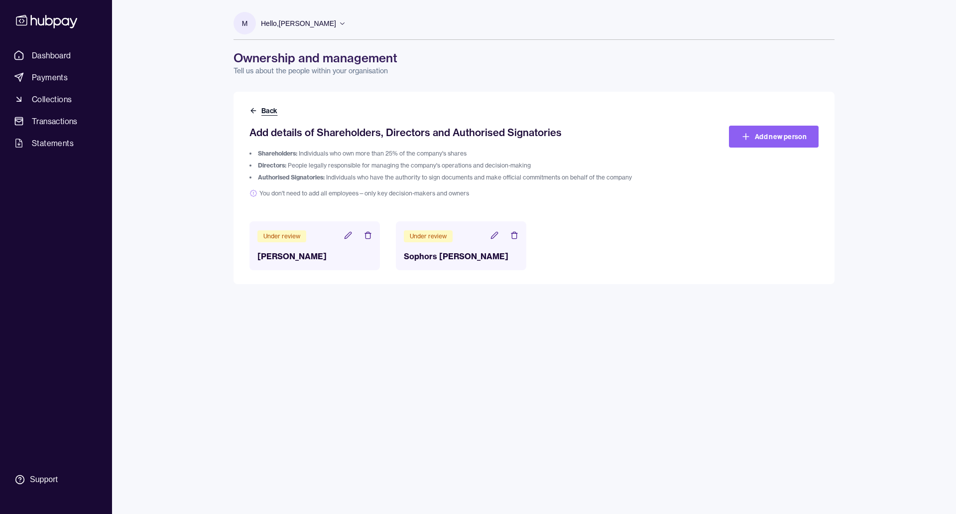
click at [259, 109] on button "Back" at bounding box center [265, 111] width 30 height 10
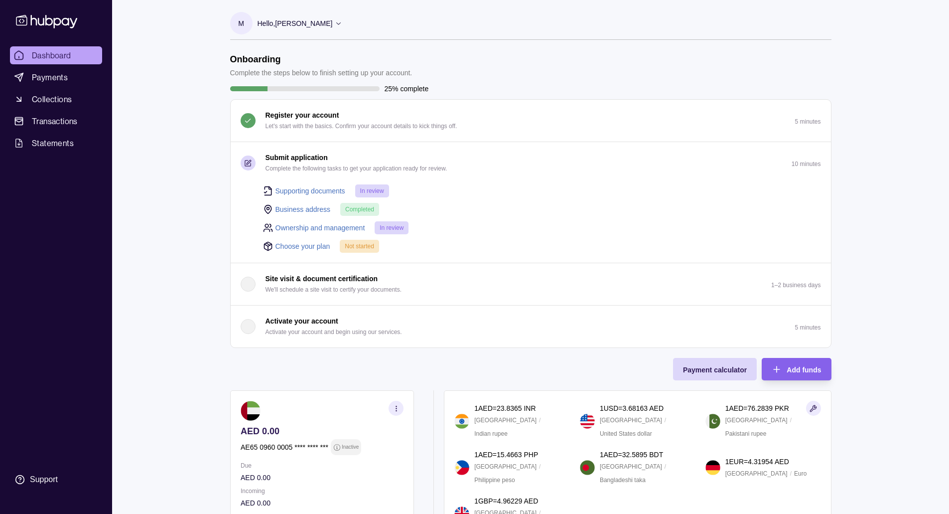
click at [317, 247] on link "Choose your plan" at bounding box center [302, 246] width 55 height 11
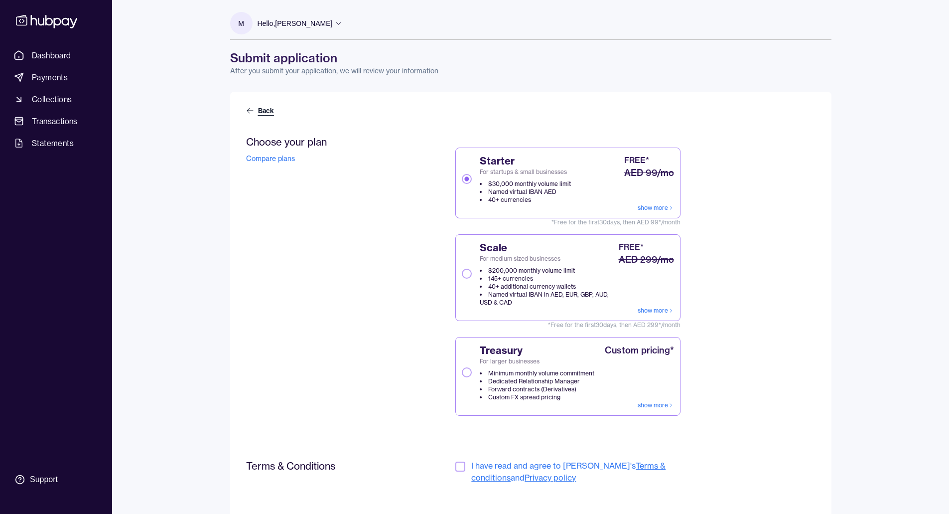
click at [257, 107] on link "Back" at bounding box center [261, 111] width 30 height 10
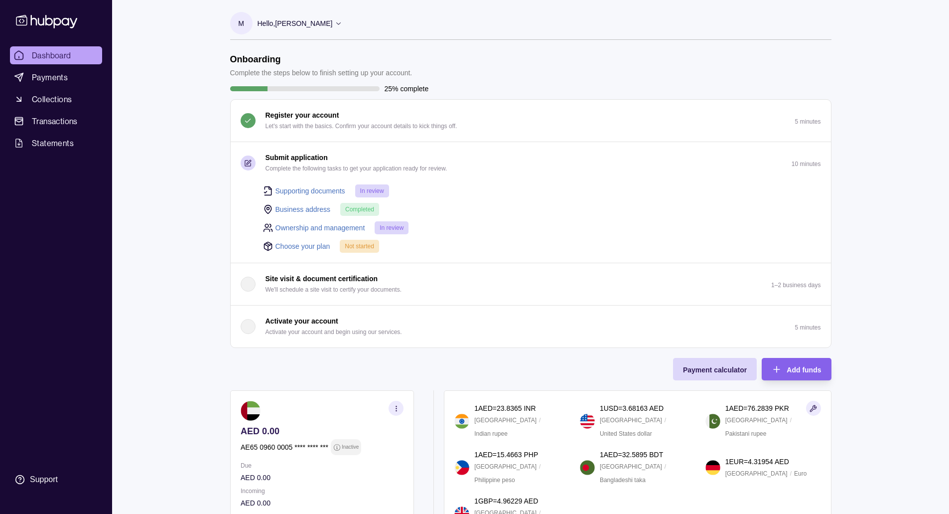
click at [293, 244] on link "Choose your plan" at bounding box center [302, 246] width 55 height 11
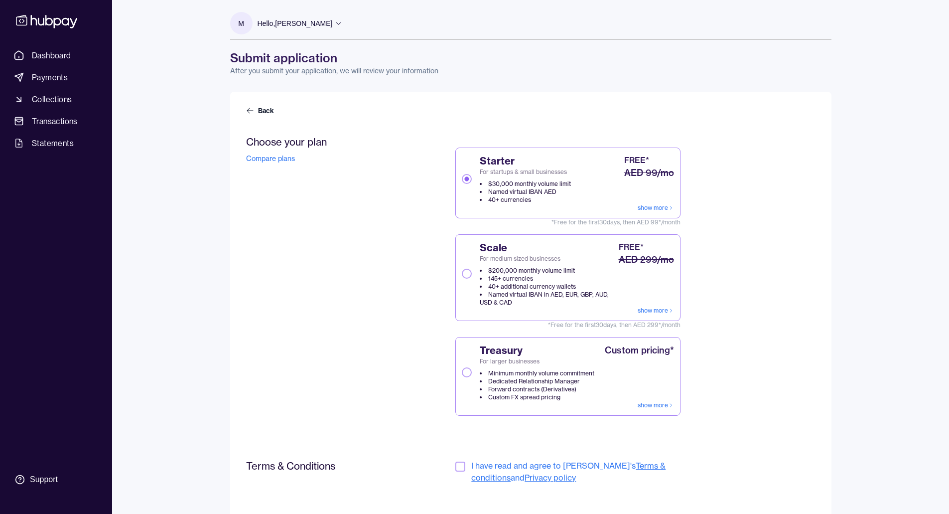
click at [260, 103] on div "Back Choose your plan Compare plans Starter For startups & small businesses $30…" at bounding box center [530, 325] width 601 height 467
click at [254, 109] on link "Back" at bounding box center [261, 111] width 30 height 10
